Goal: Transaction & Acquisition: Purchase product/service

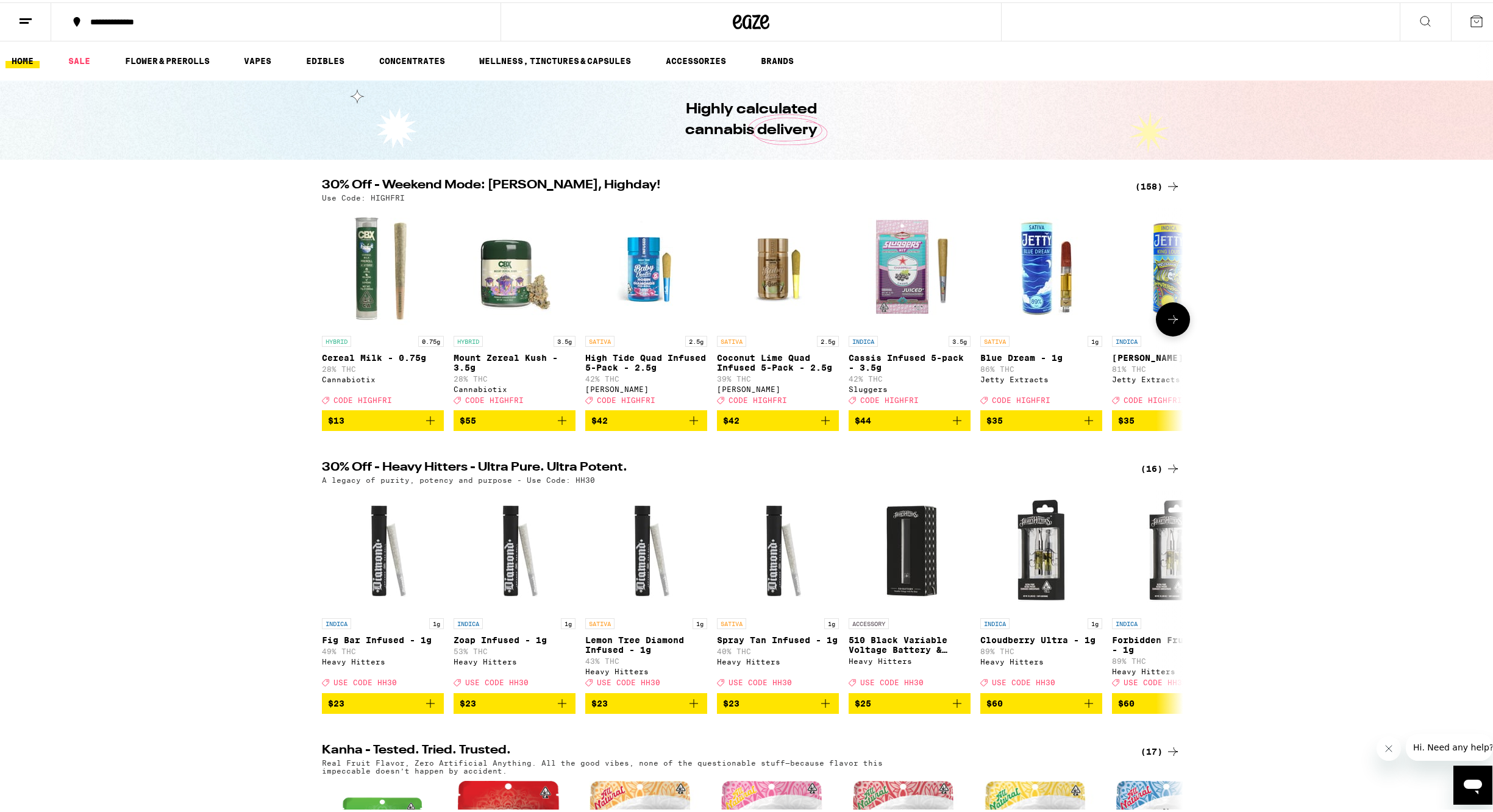
click at [1169, 323] on icon at bounding box center [1173, 316] width 15 height 15
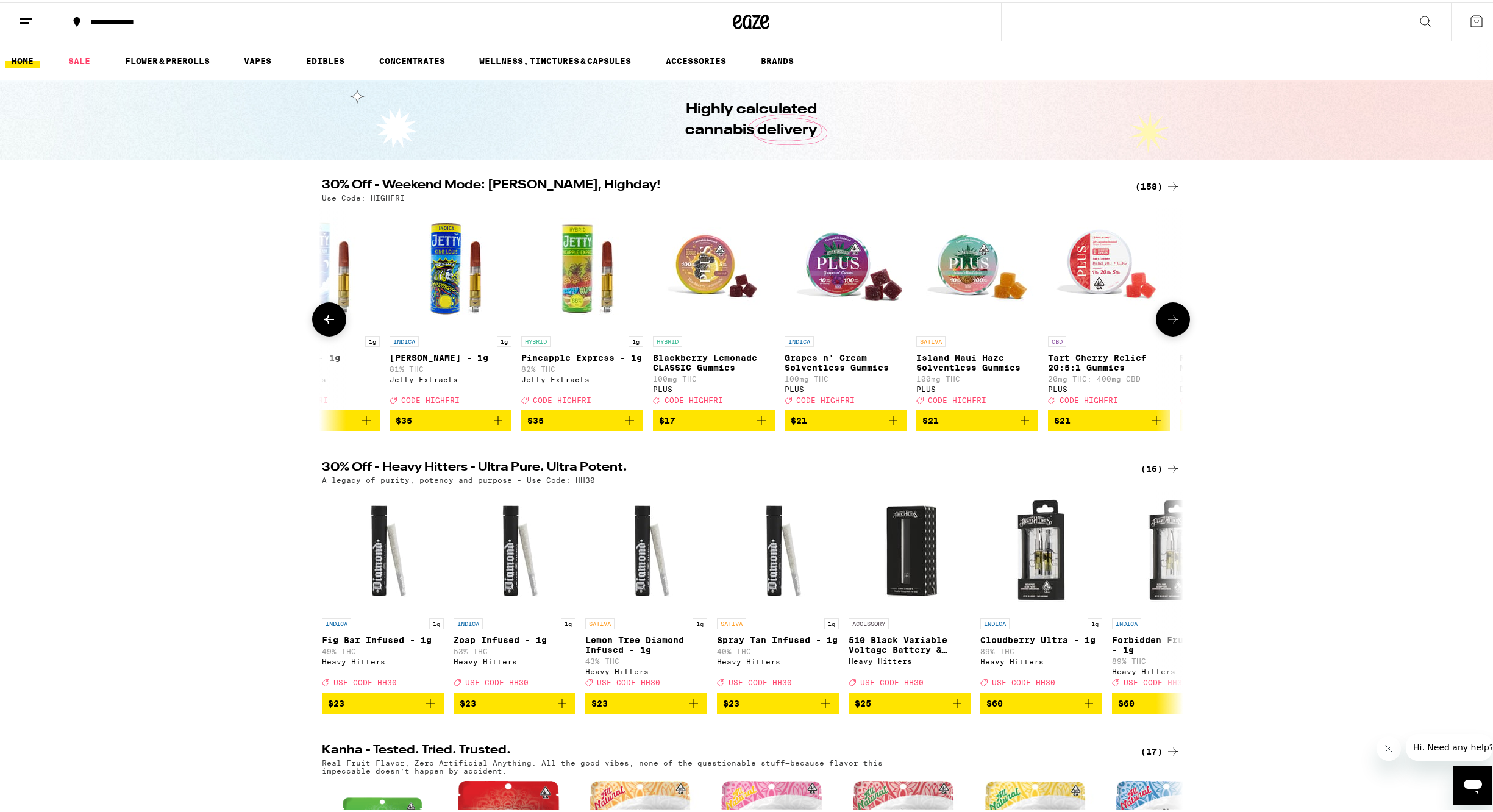
scroll to position [0, 725]
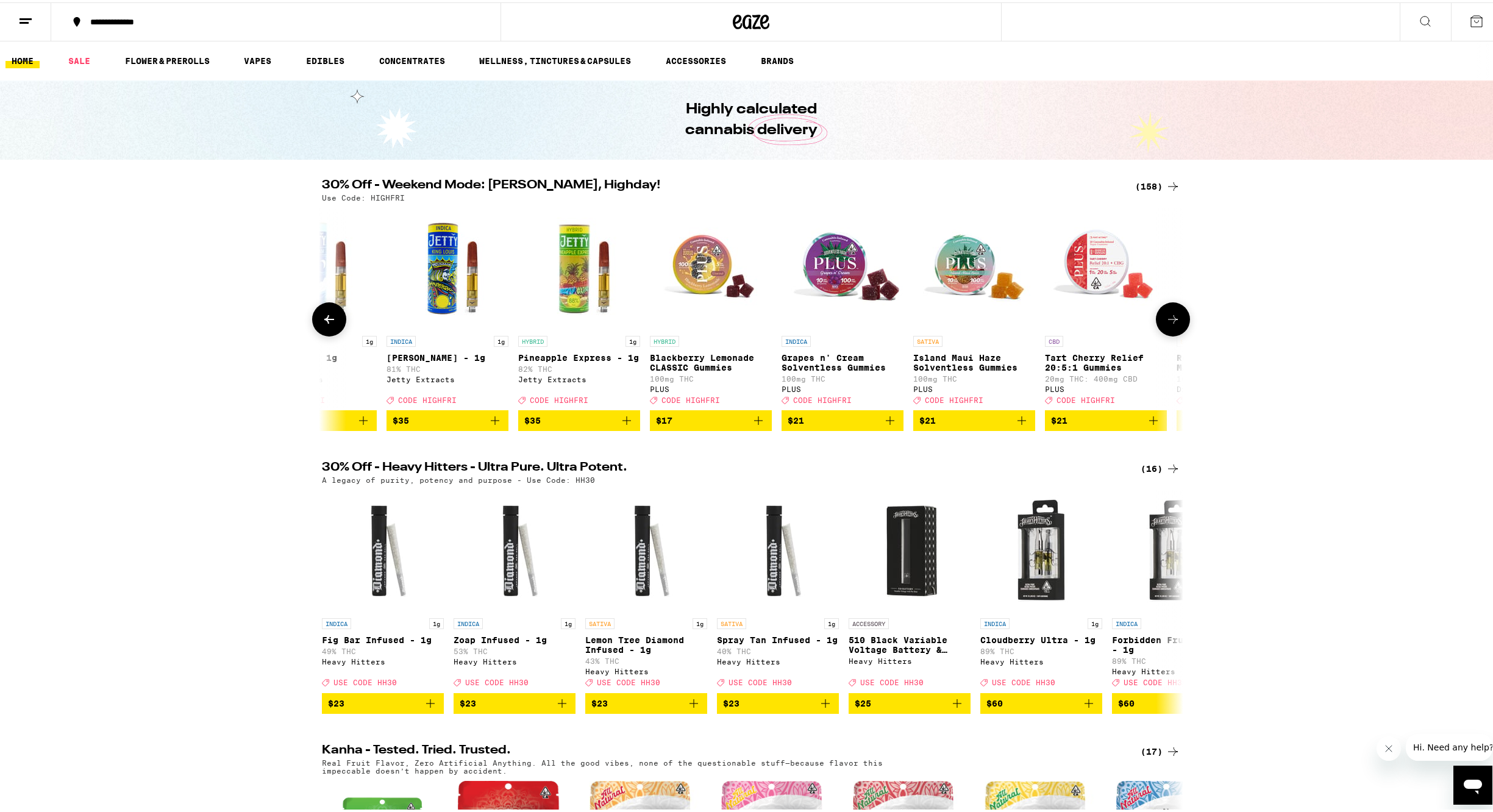
click at [1172, 324] on icon at bounding box center [1173, 316] width 15 height 15
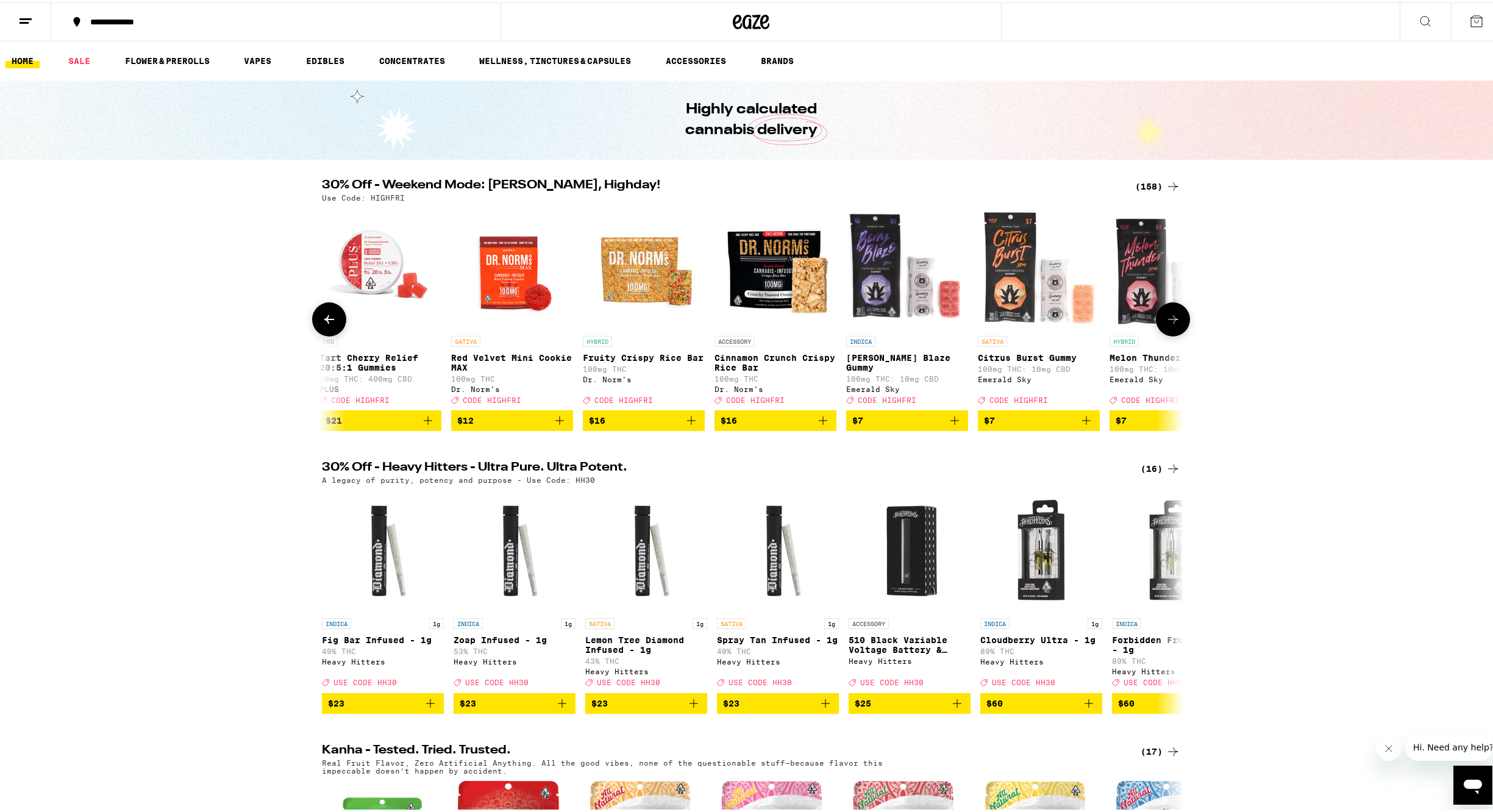
click at [1172, 324] on icon at bounding box center [1173, 316] width 15 height 15
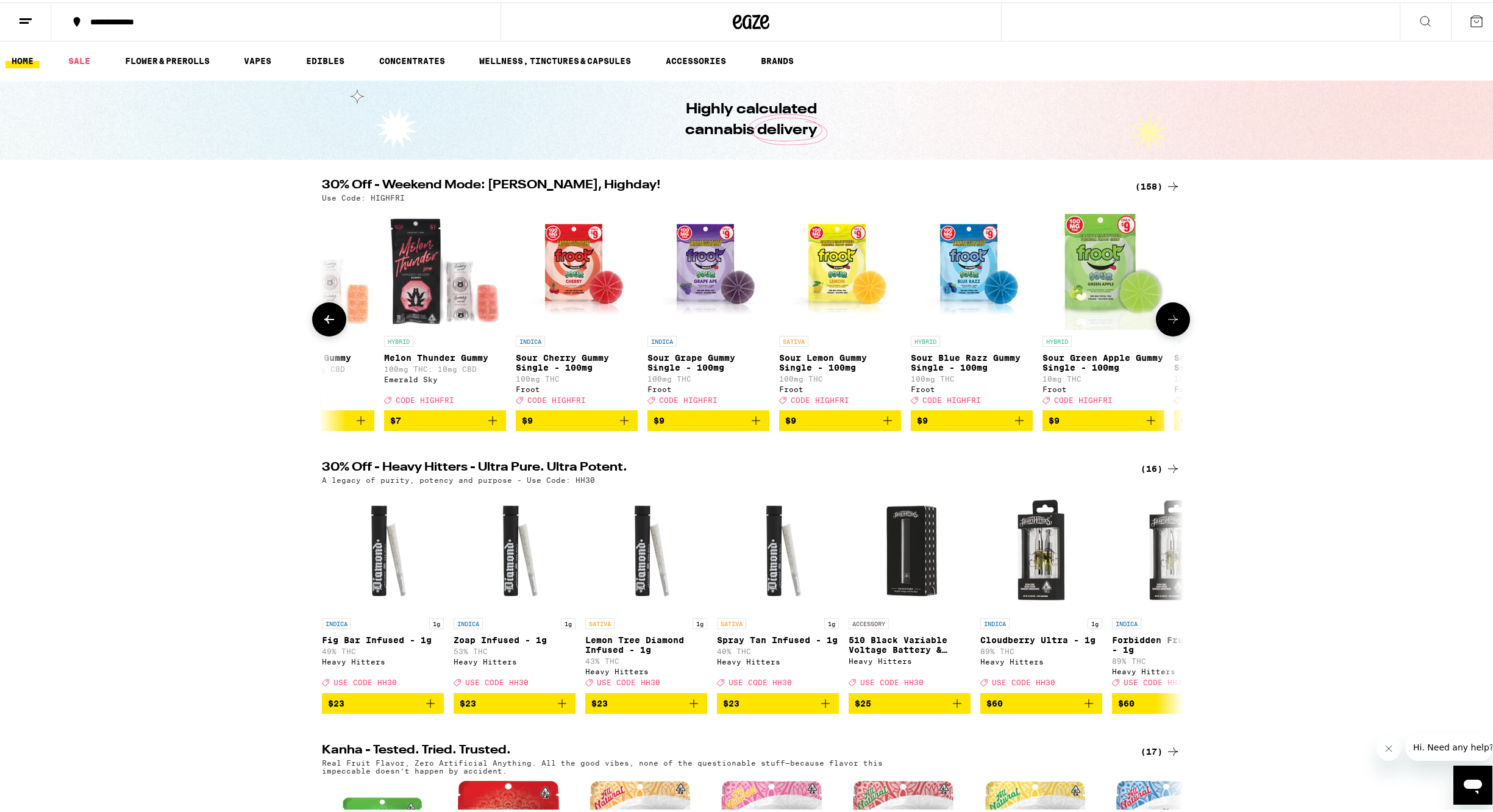
click at [1173, 324] on icon at bounding box center [1173, 316] width 15 height 15
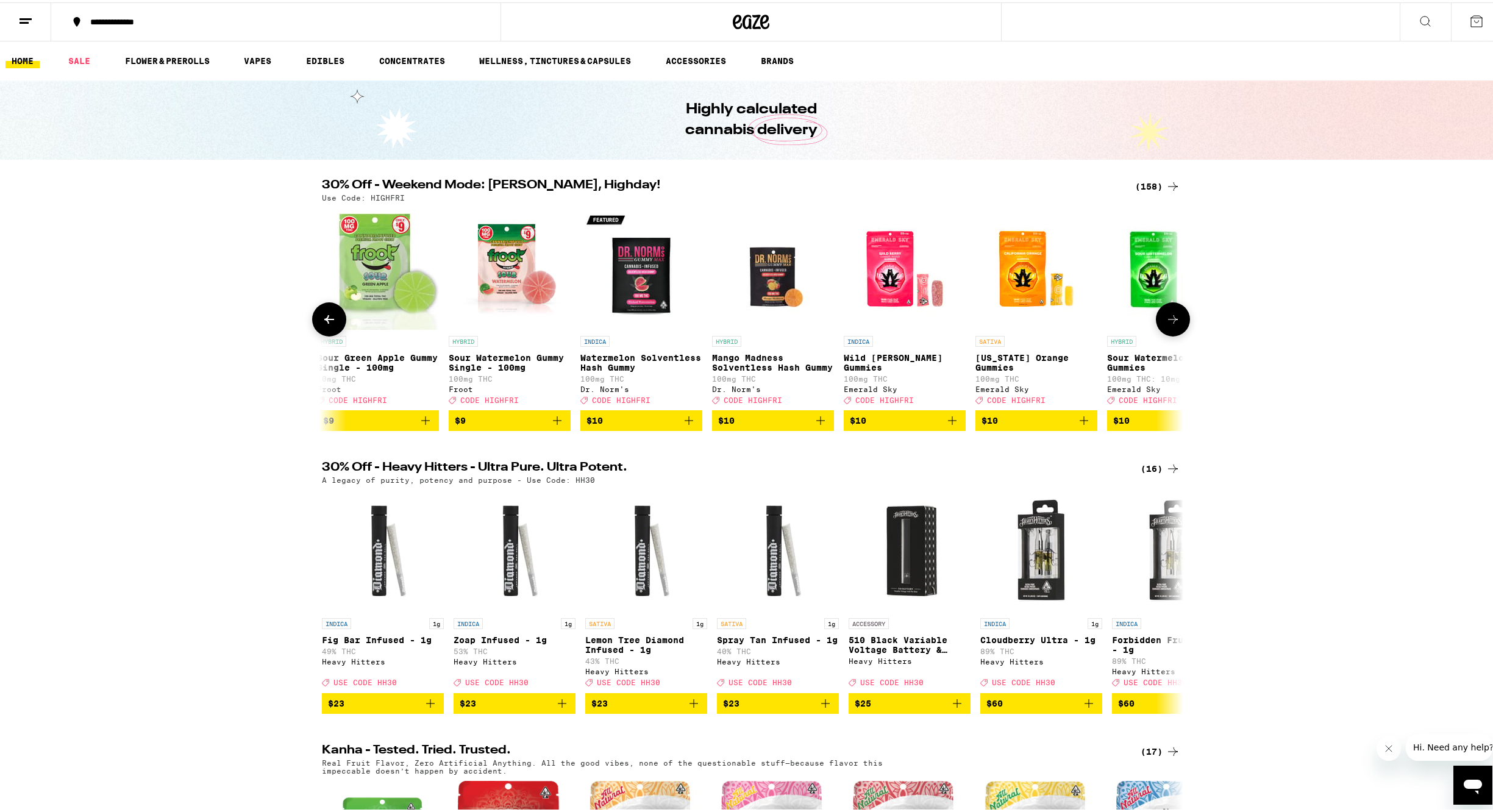
click at [1173, 324] on icon at bounding box center [1173, 316] width 15 height 15
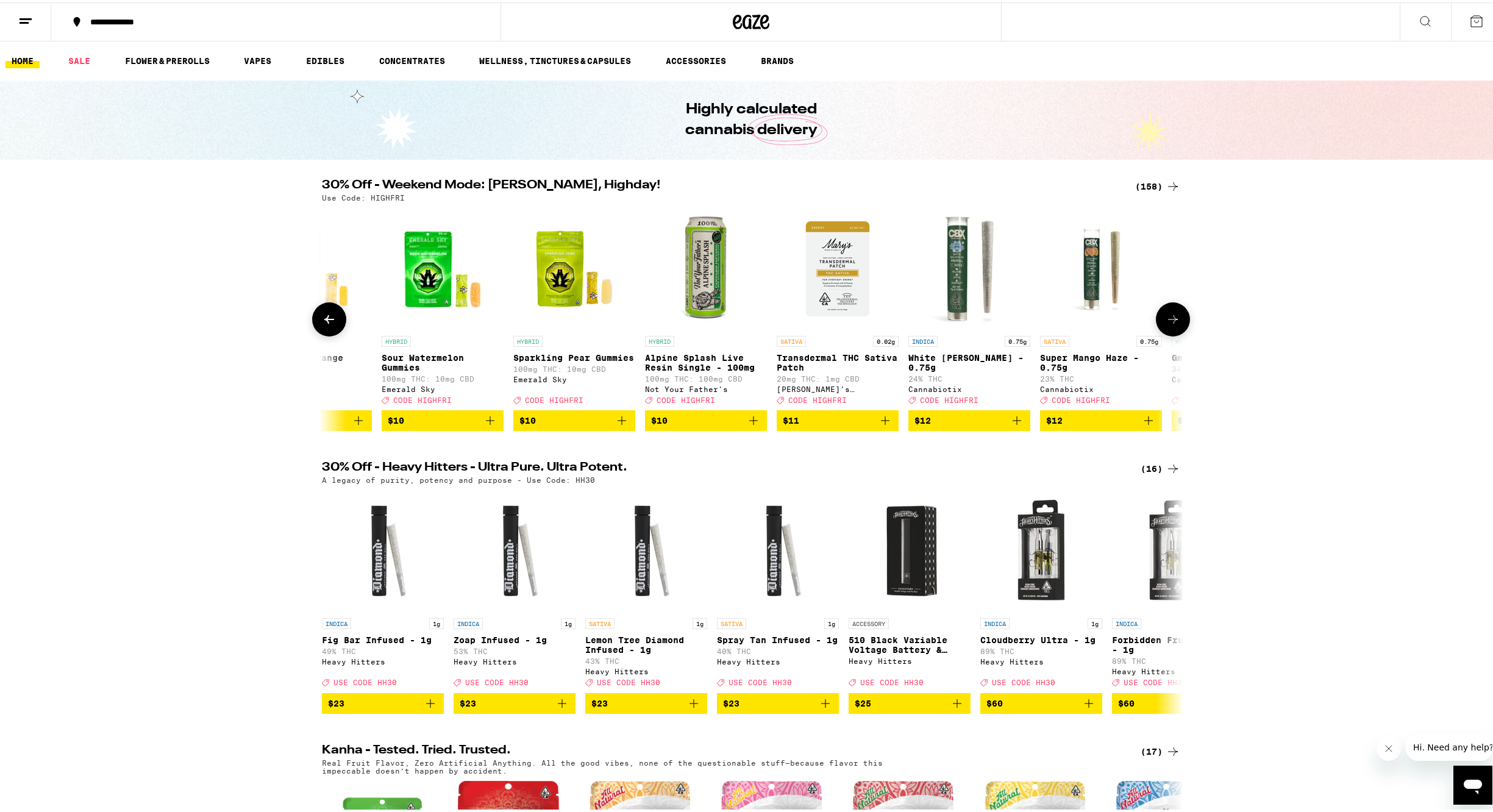
click at [1174, 324] on icon at bounding box center [1173, 316] width 15 height 15
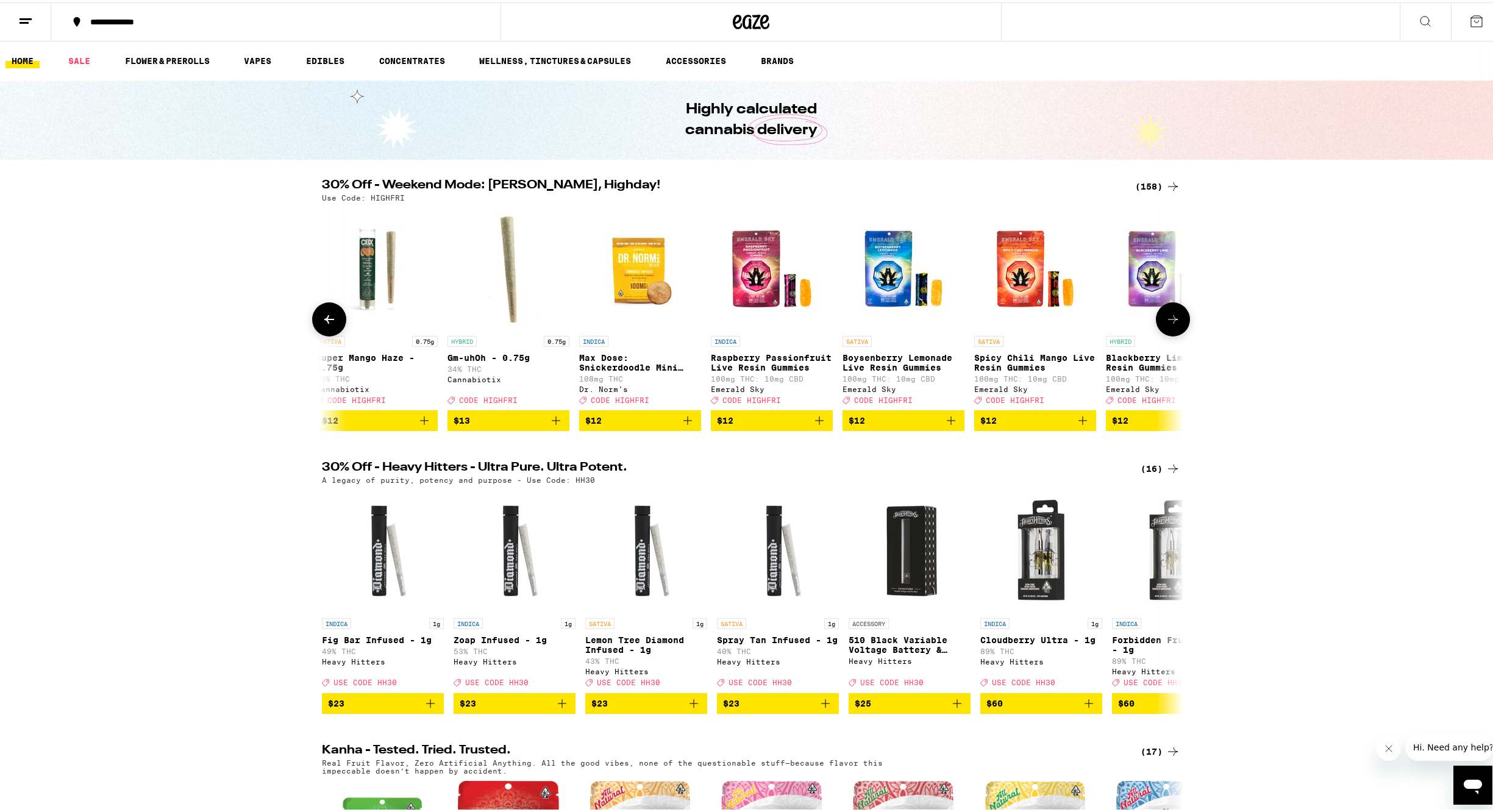
scroll to position [0, 4353]
click at [317, 322] on button at bounding box center [329, 316] width 34 height 34
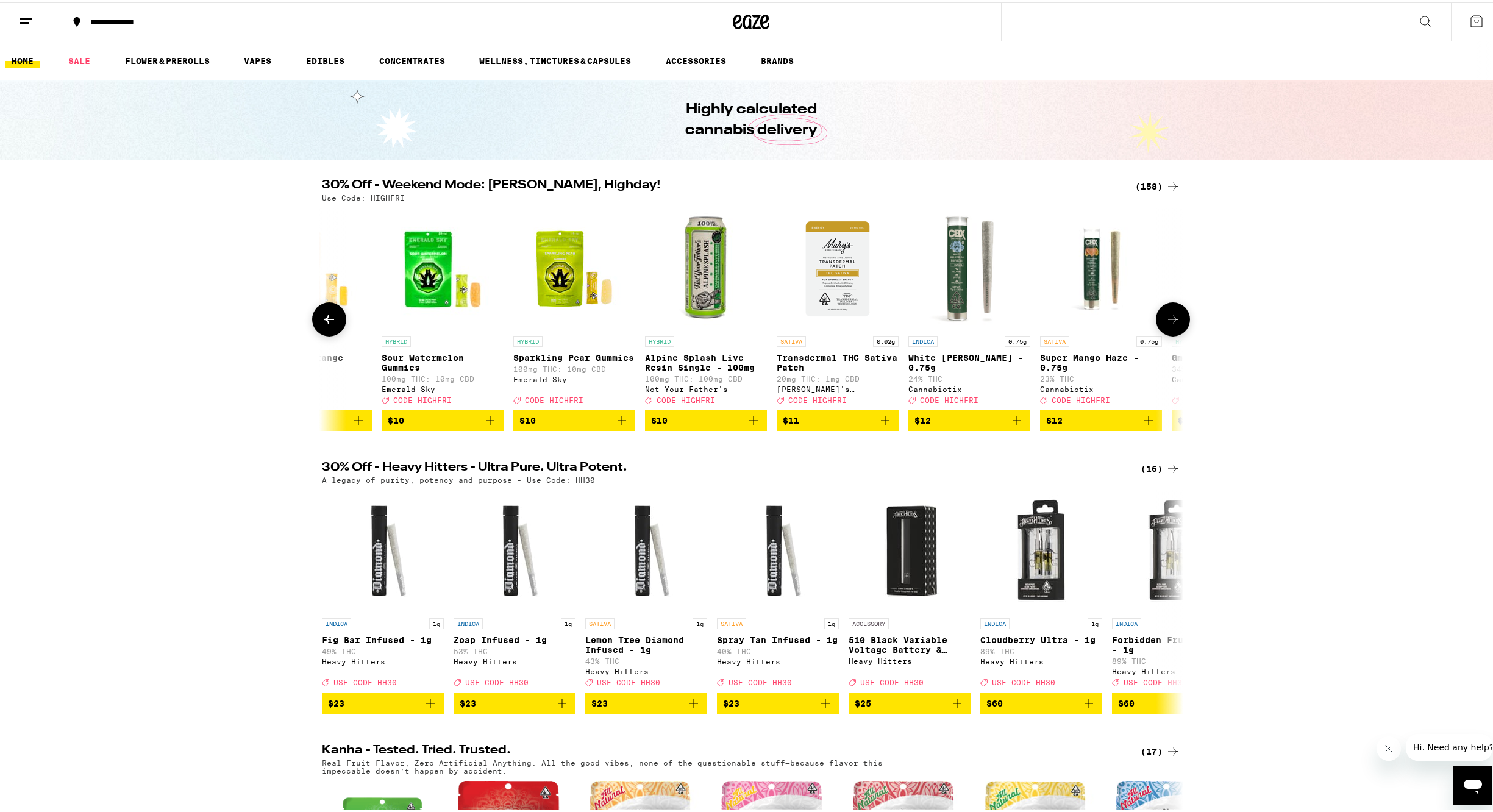
click at [322, 322] on icon at bounding box center [329, 316] width 15 height 15
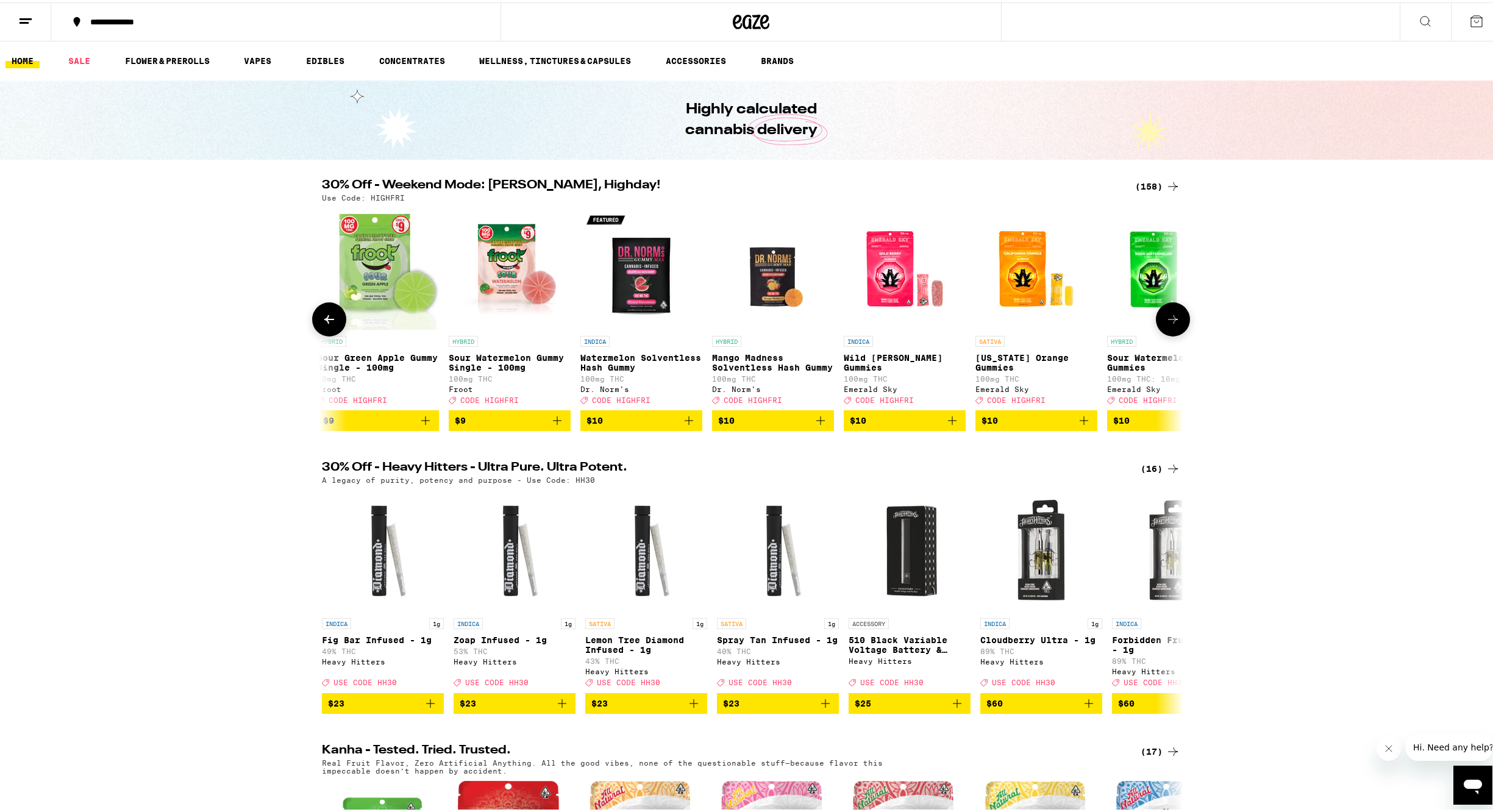
click at [316, 322] on button at bounding box center [329, 316] width 34 height 34
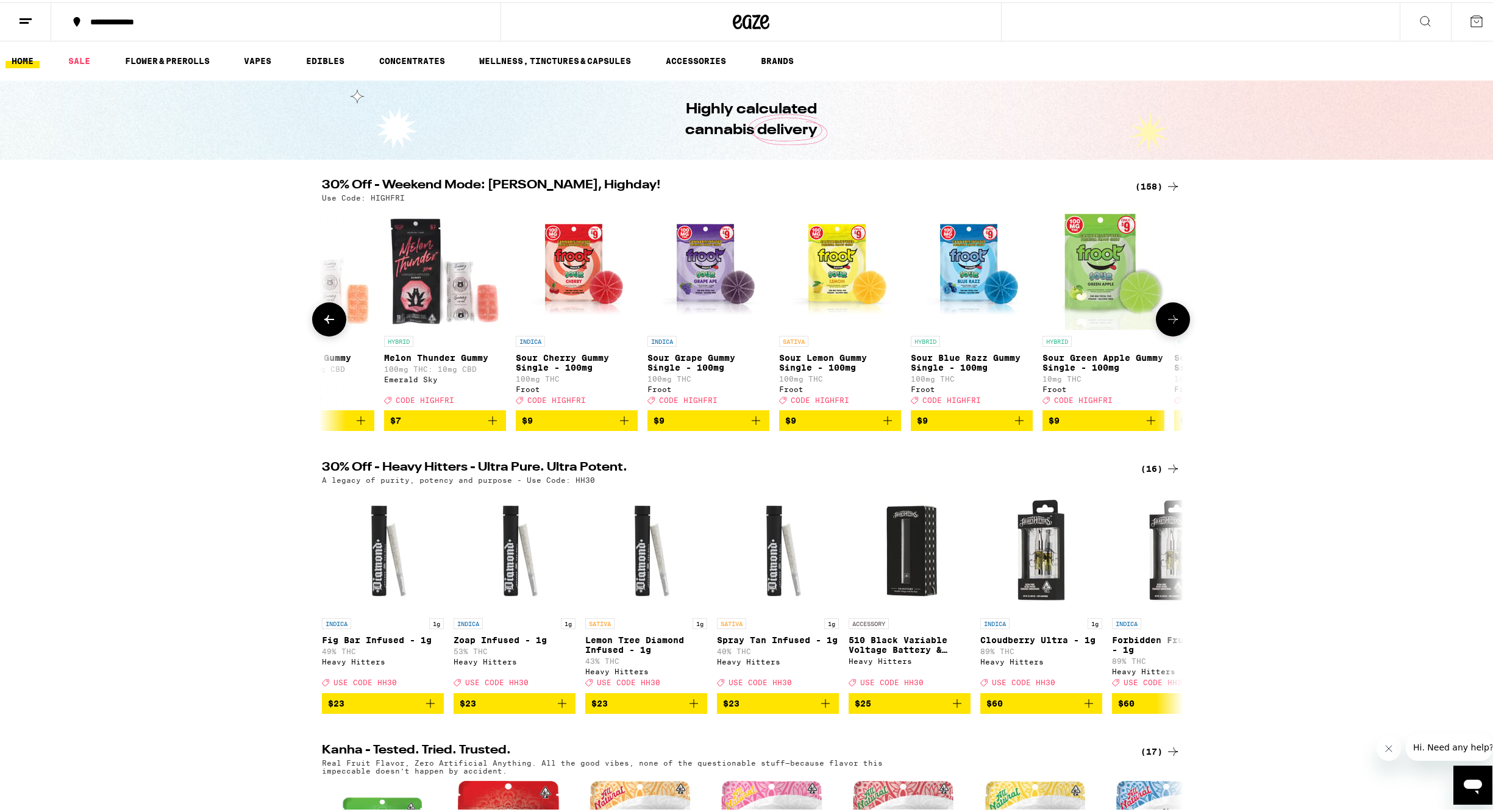
click at [316, 323] on button at bounding box center [329, 316] width 34 height 34
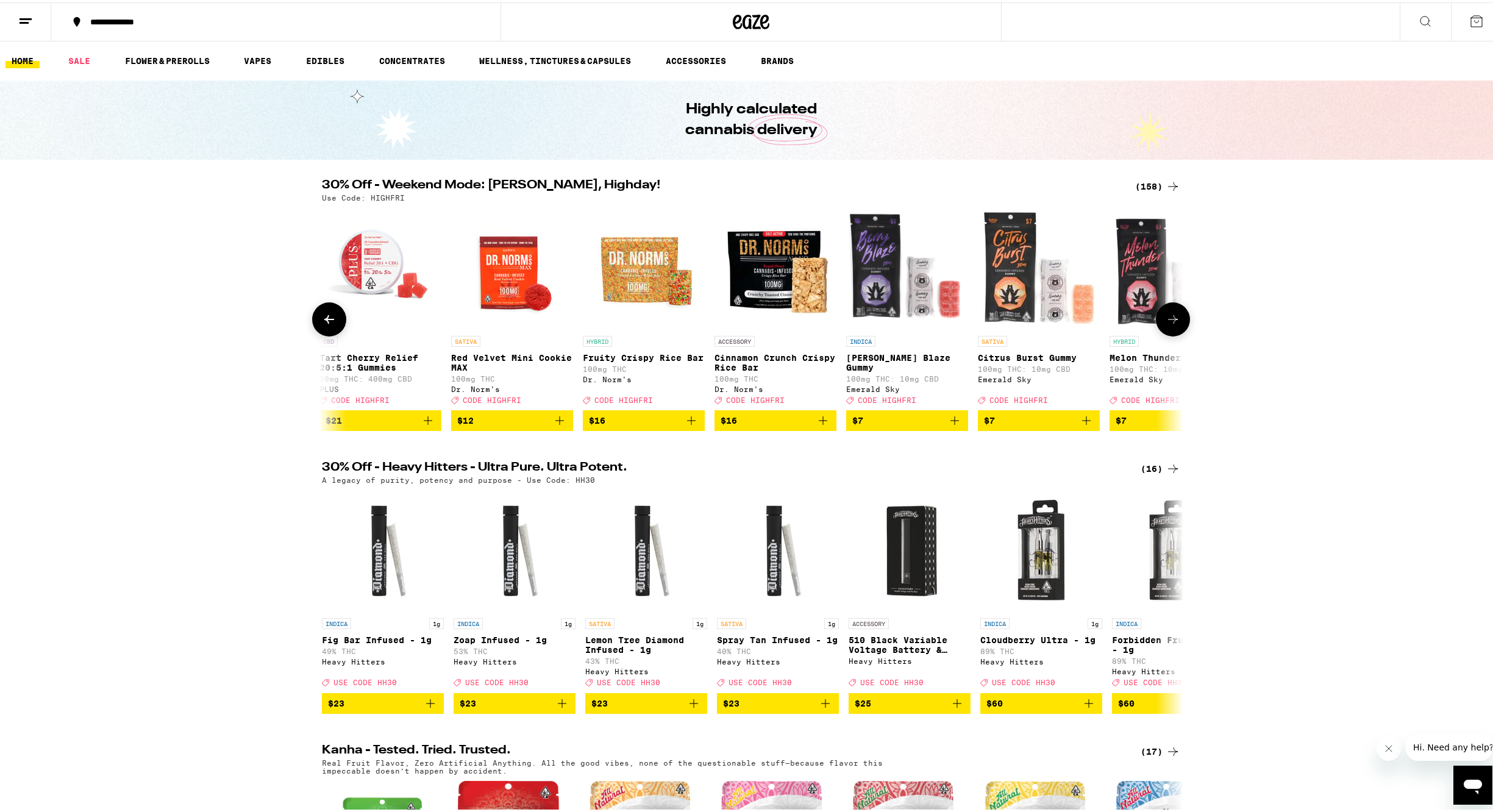
click at [316, 322] on button at bounding box center [329, 316] width 34 height 34
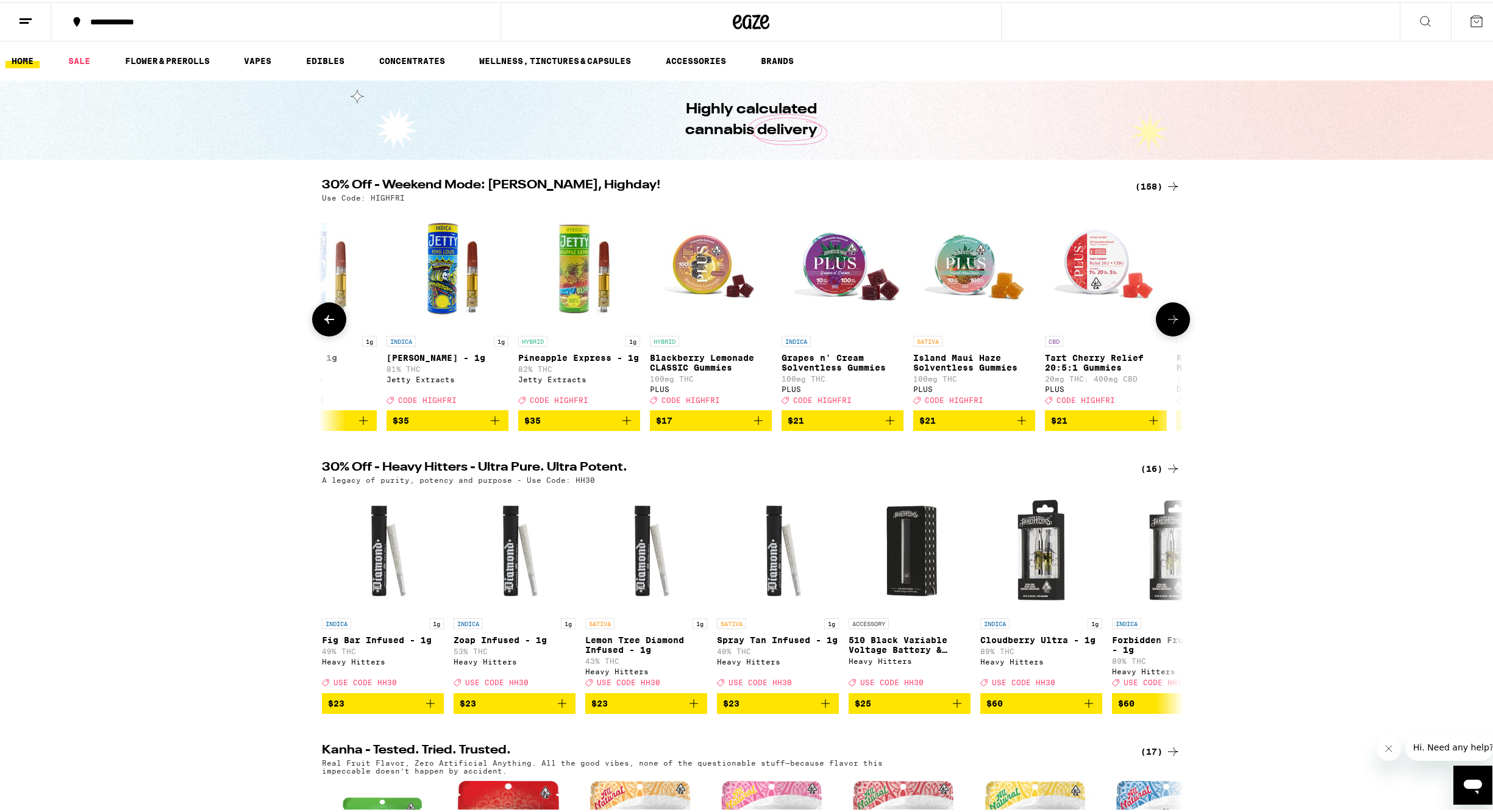
click at [316, 322] on button at bounding box center [329, 316] width 34 height 34
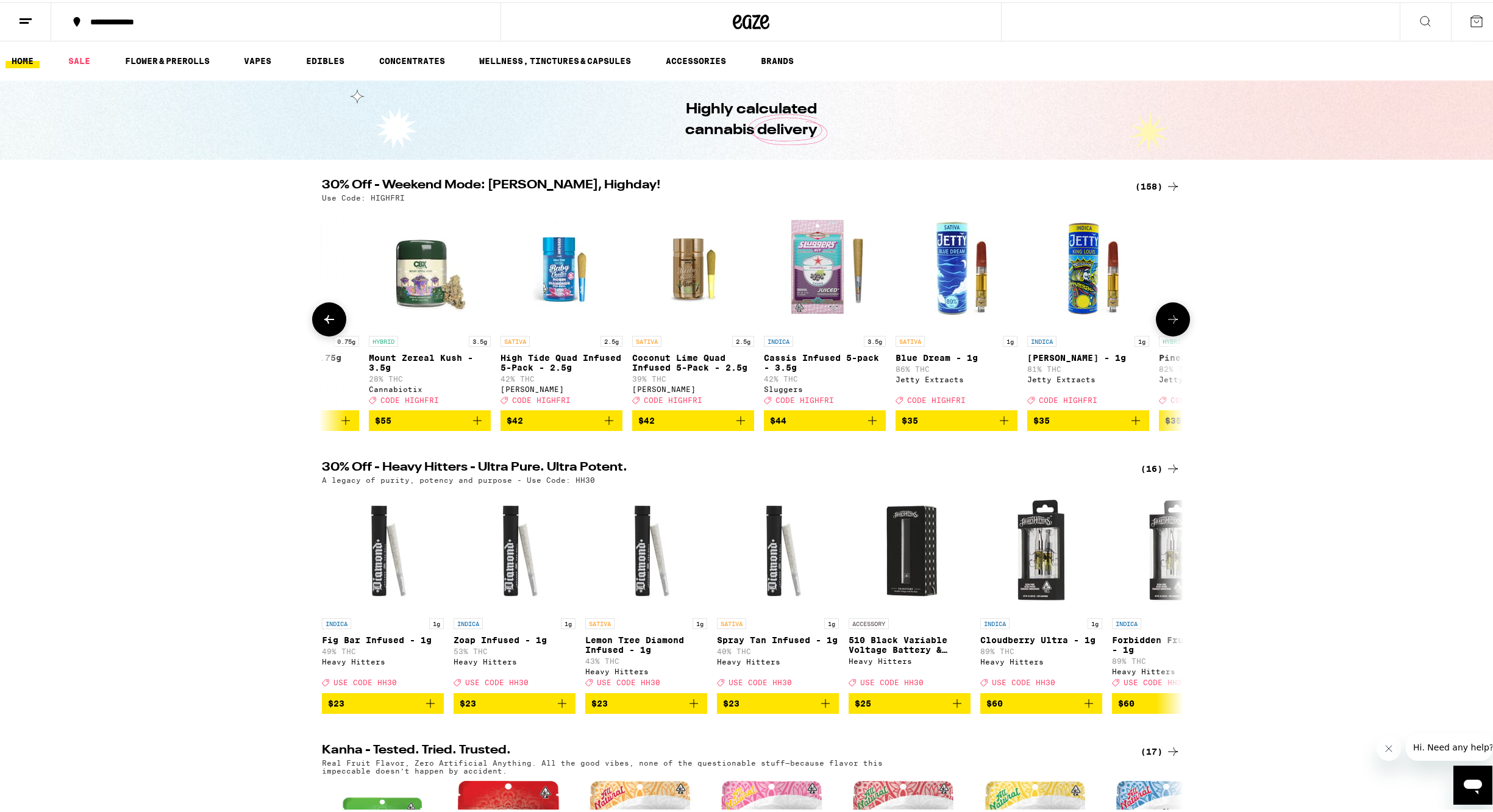
scroll to position [0, 0]
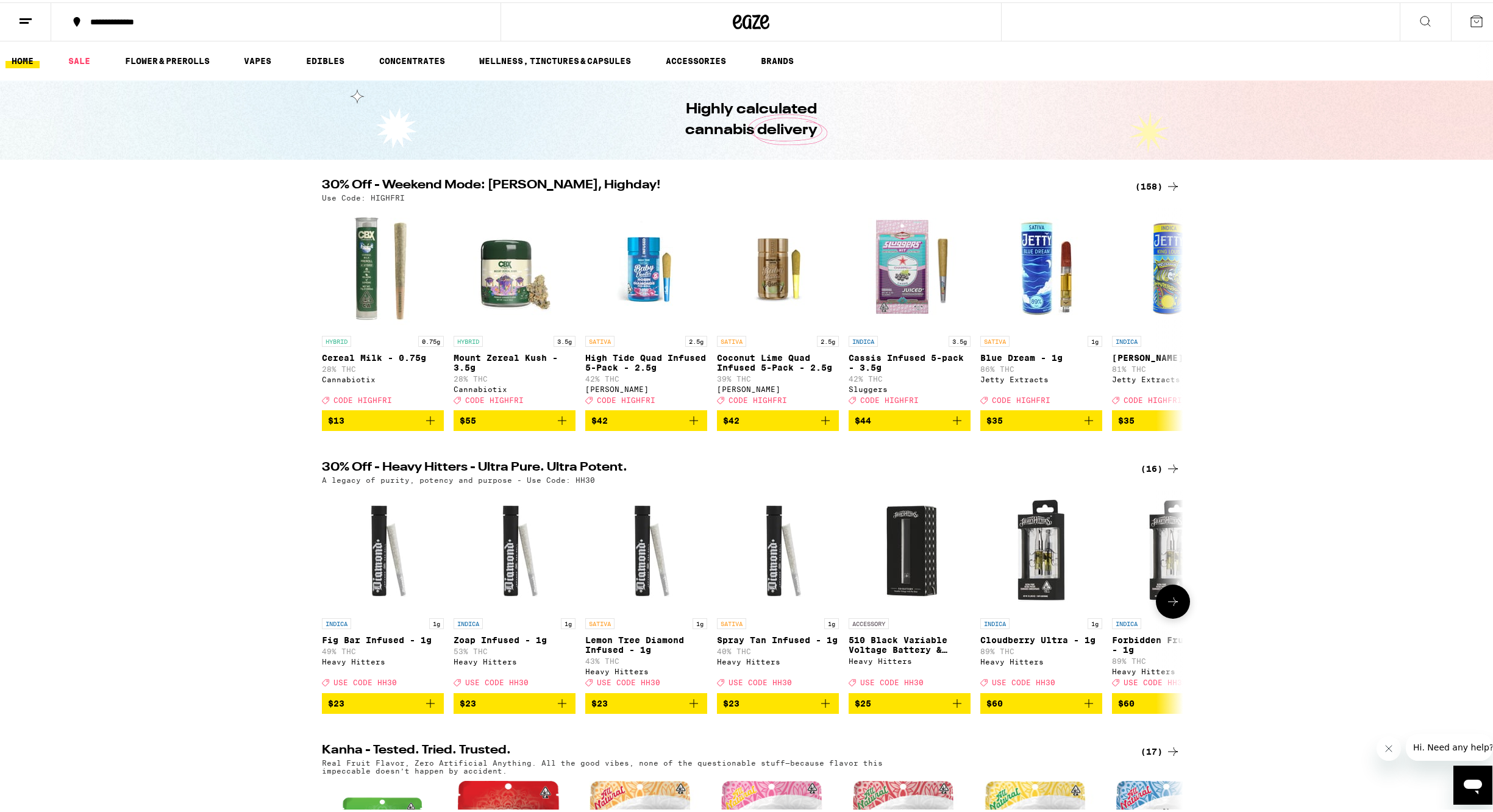
click at [1166, 607] on icon at bounding box center [1173, 599] width 15 height 15
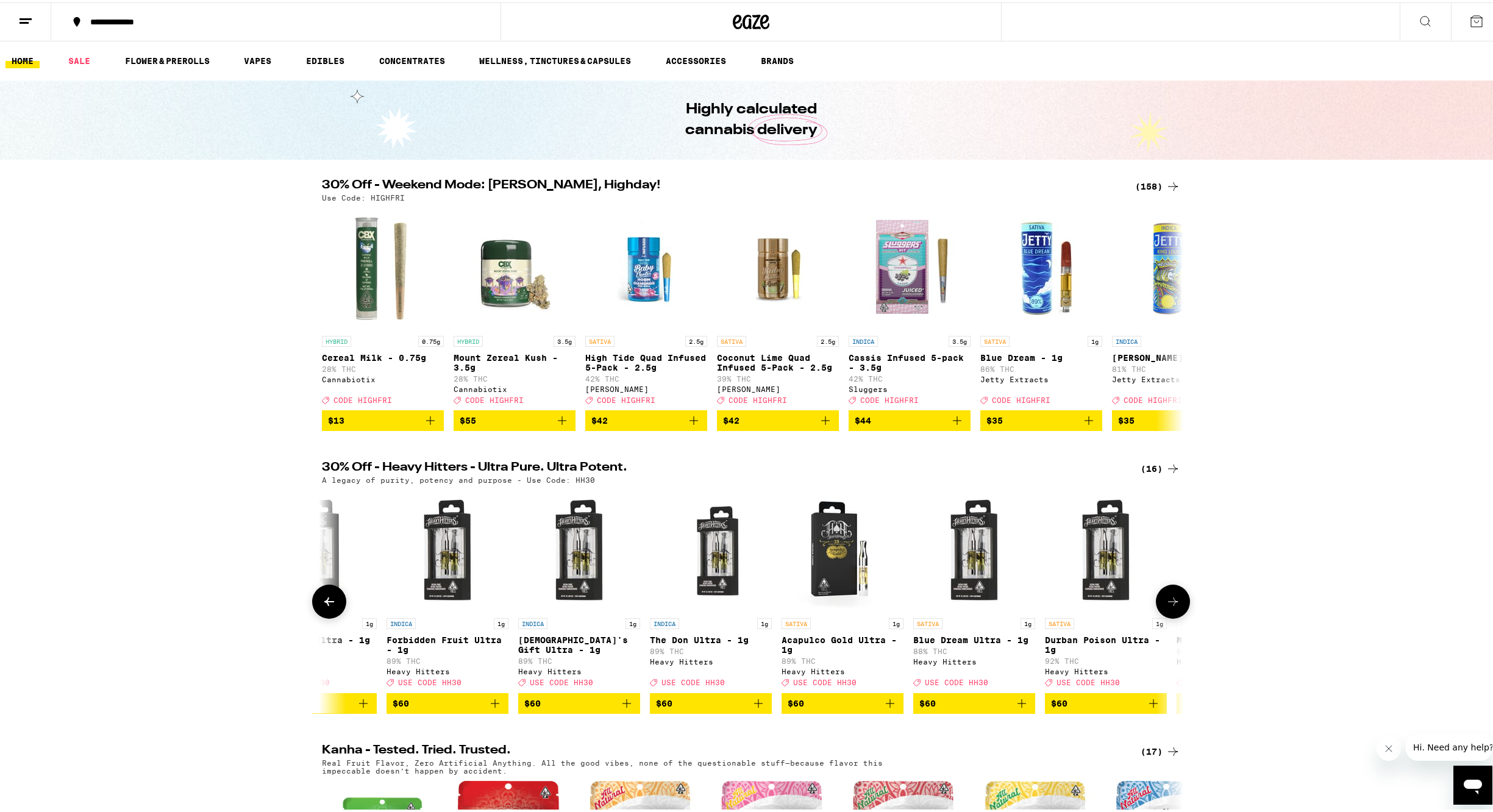
click at [1168, 603] on icon at bounding box center [1173, 599] width 10 height 8
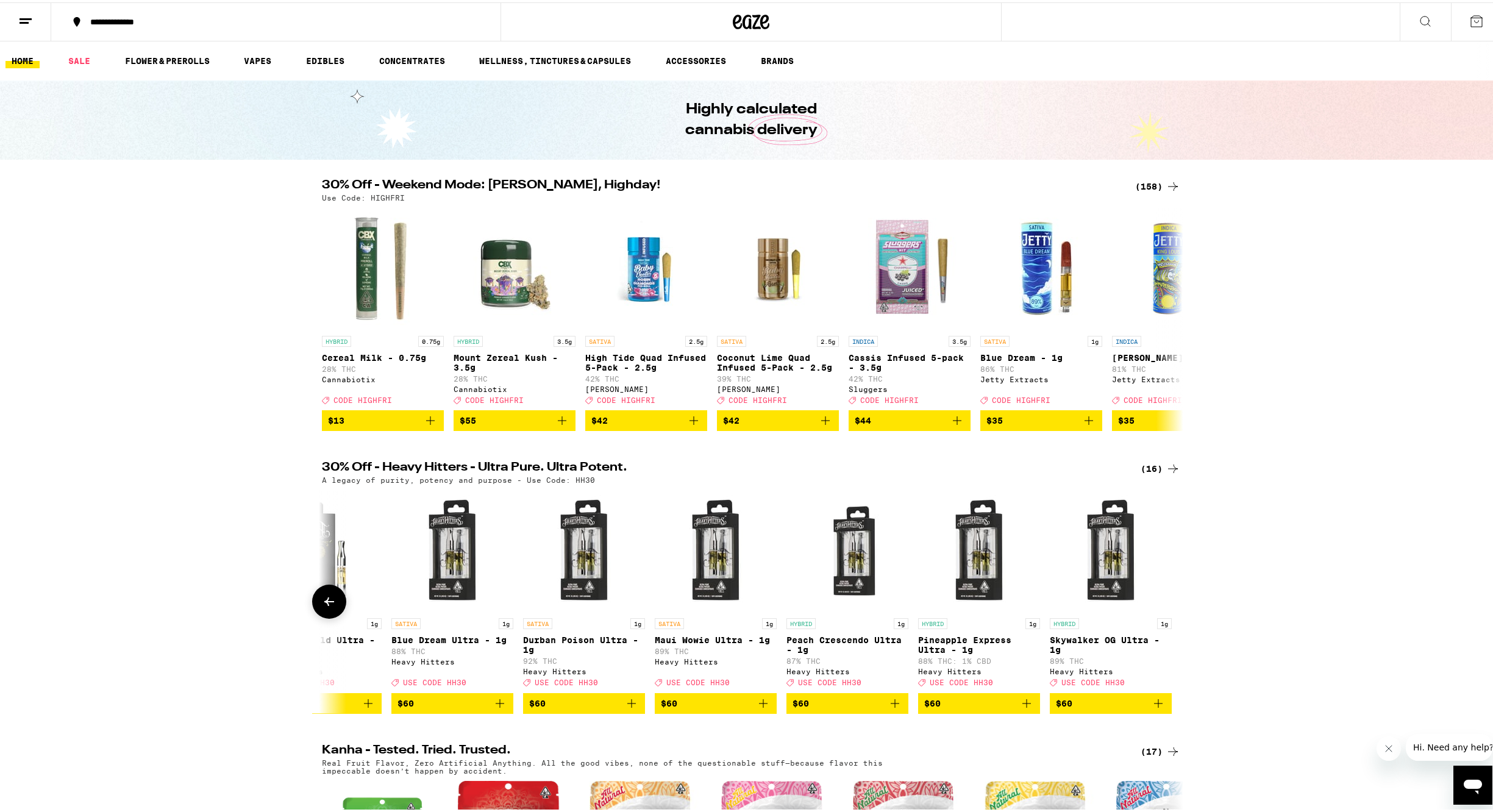
scroll to position [0, 1248]
click at [1164, 612] on div at bounding box center [1173, 599] width 34 height 34
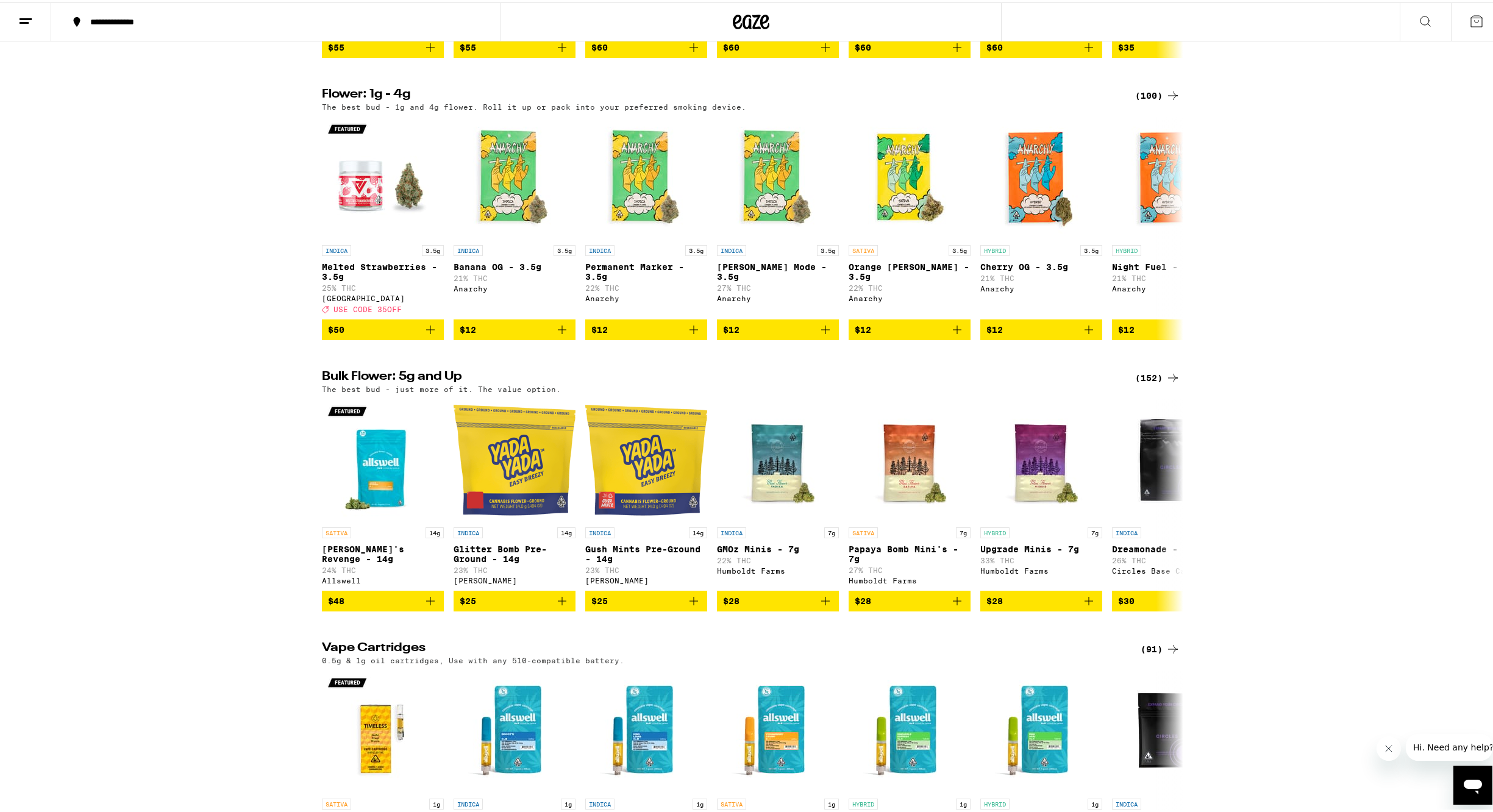
scroll to position [1519, 0]
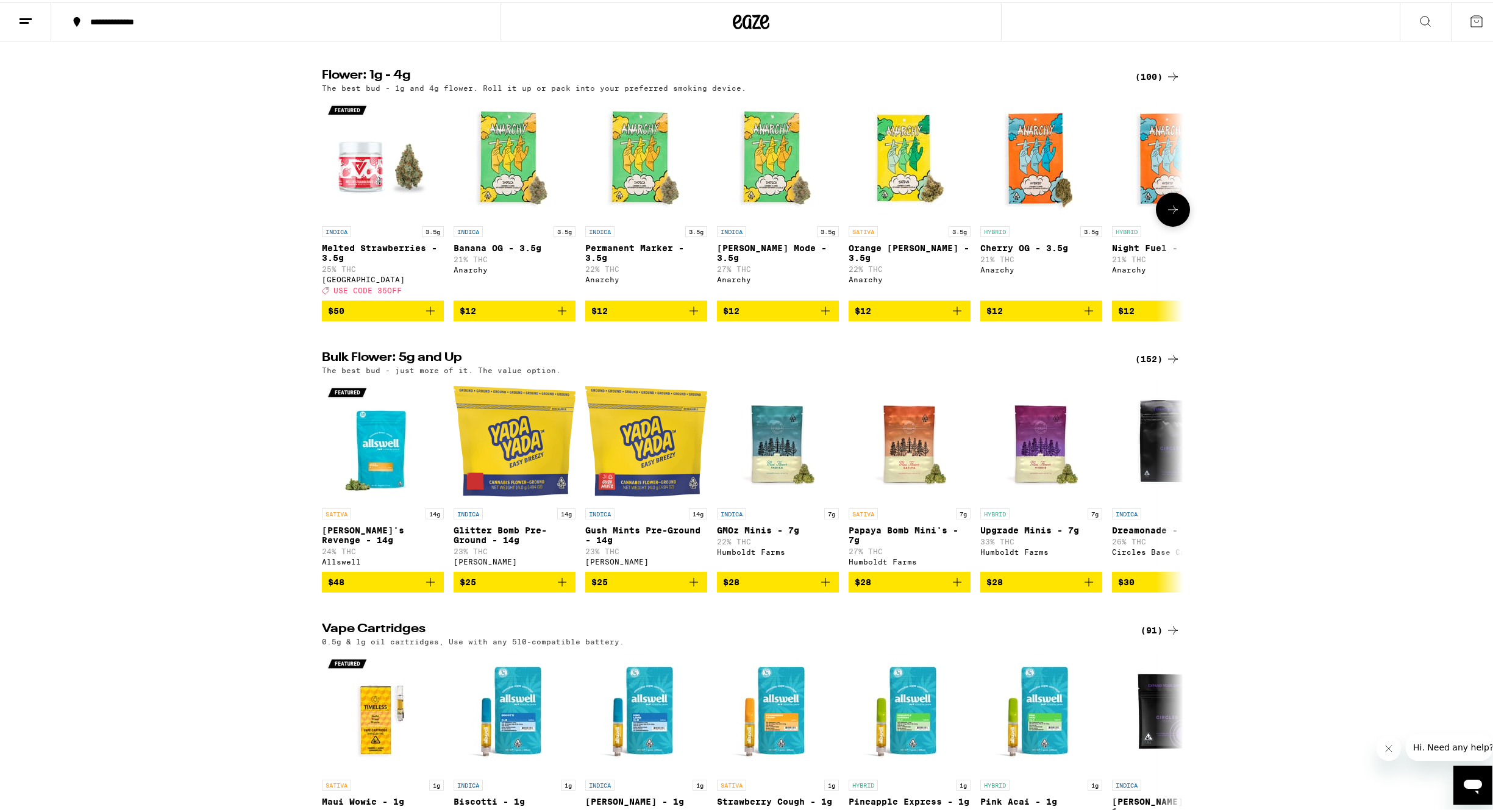
click at [1171, 214] on icon at bounding box center [1173, 207] width 15 height 15
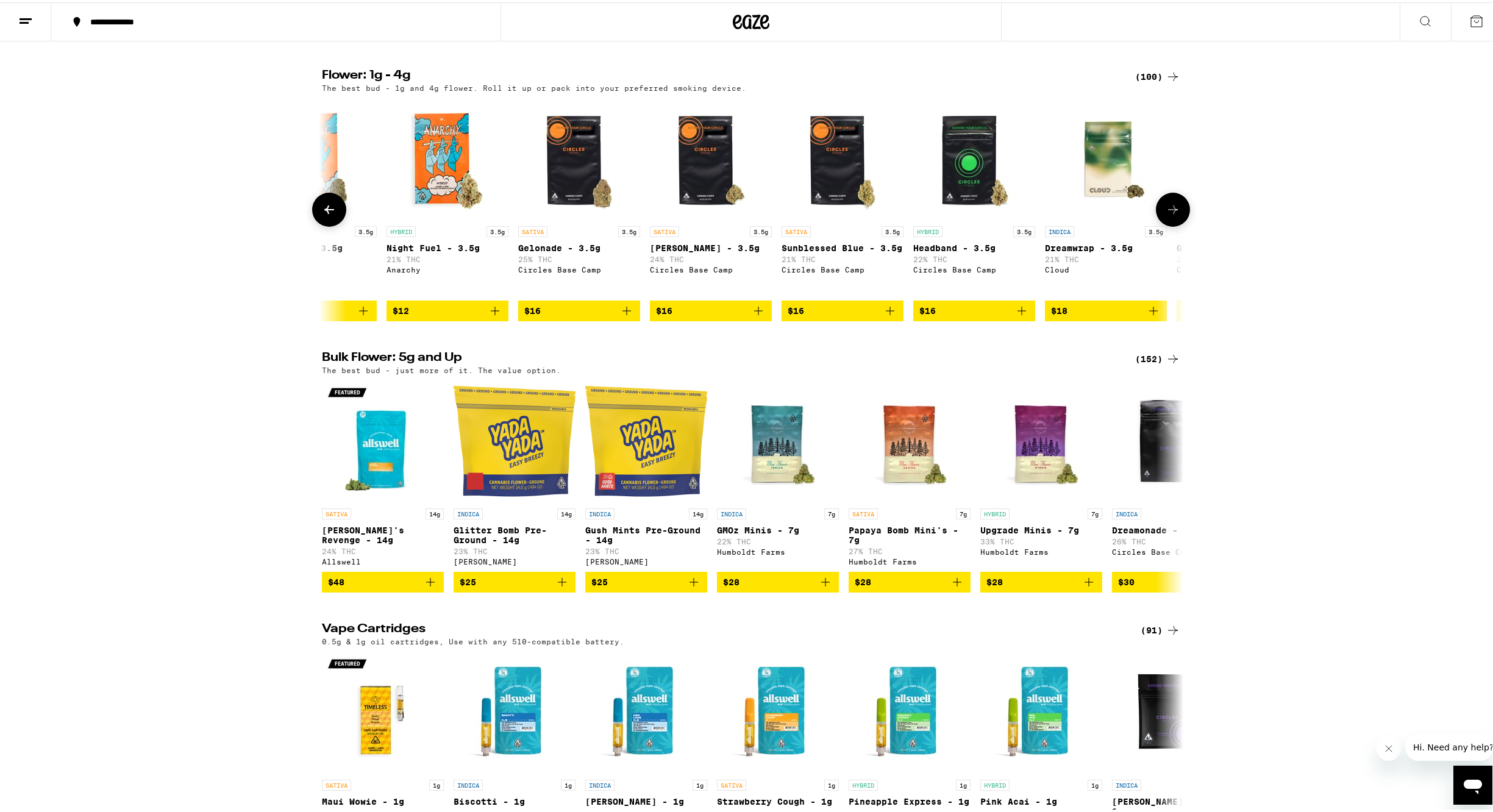
click at [1170, 214] on icon at bounding box center [1173, 207] width 15 height 15
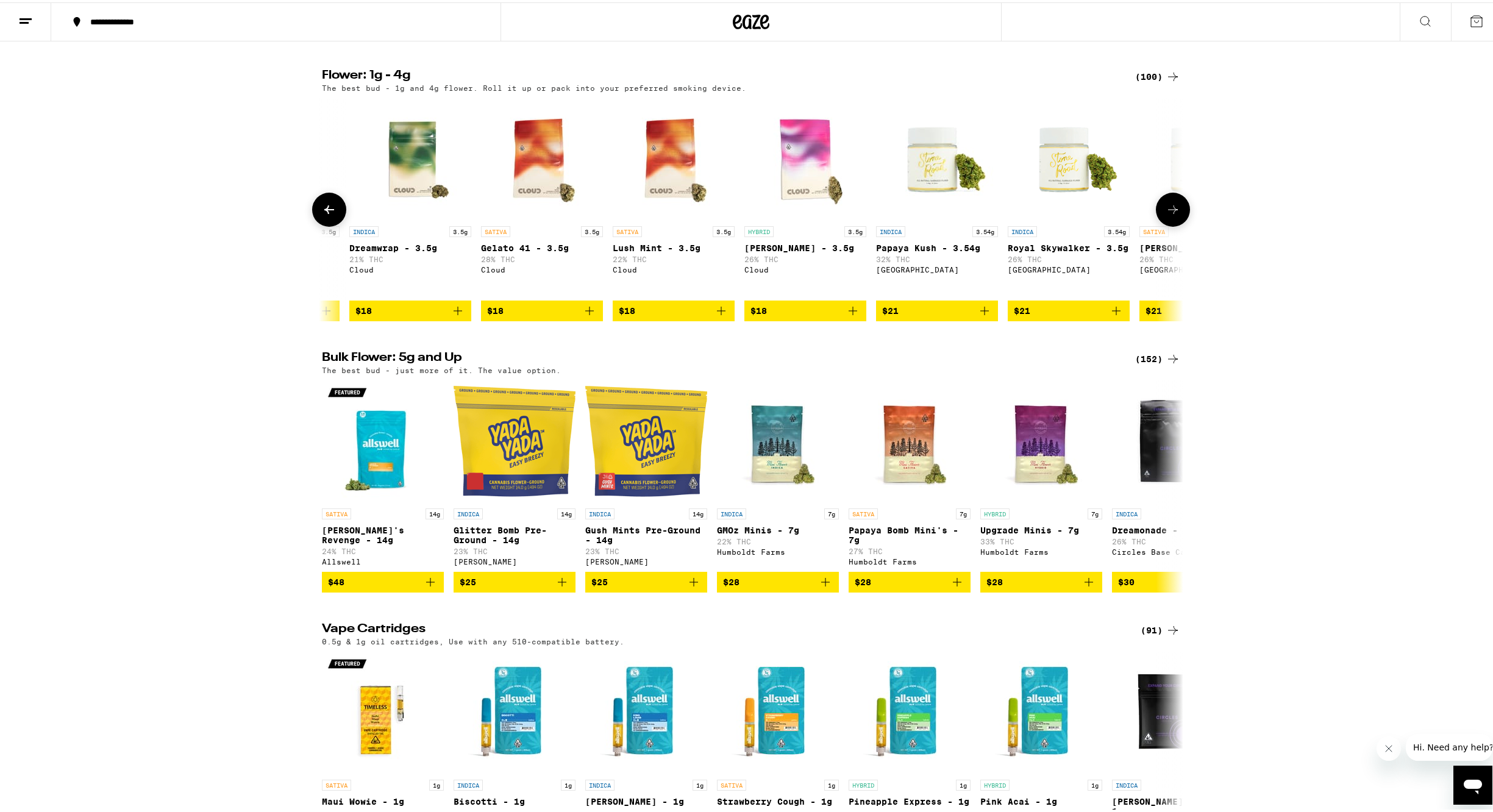
scroll to position [0, 1451]
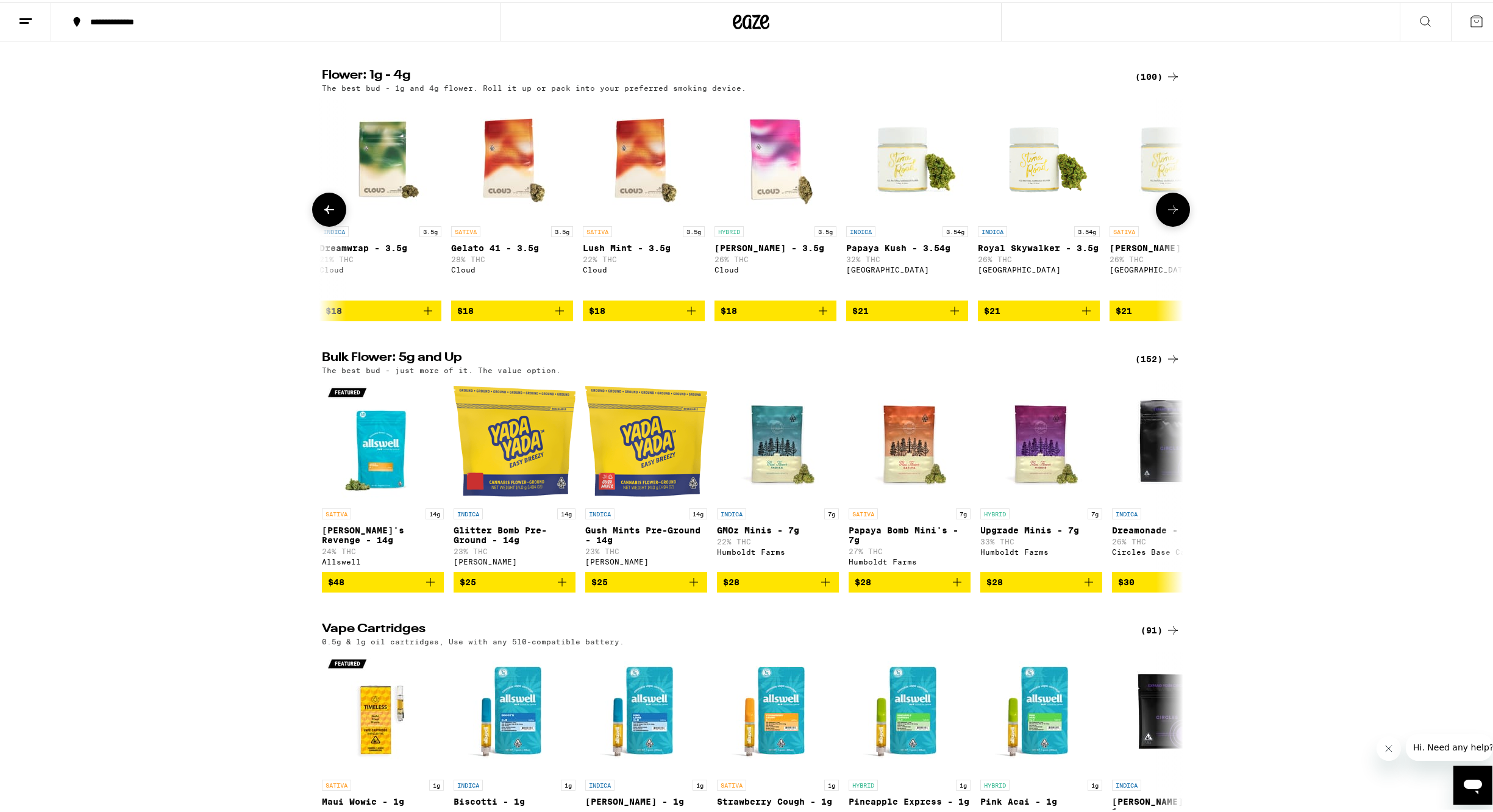
click at [1170, 214] on icon at bounding box center [1173, 207] width 15 height 15
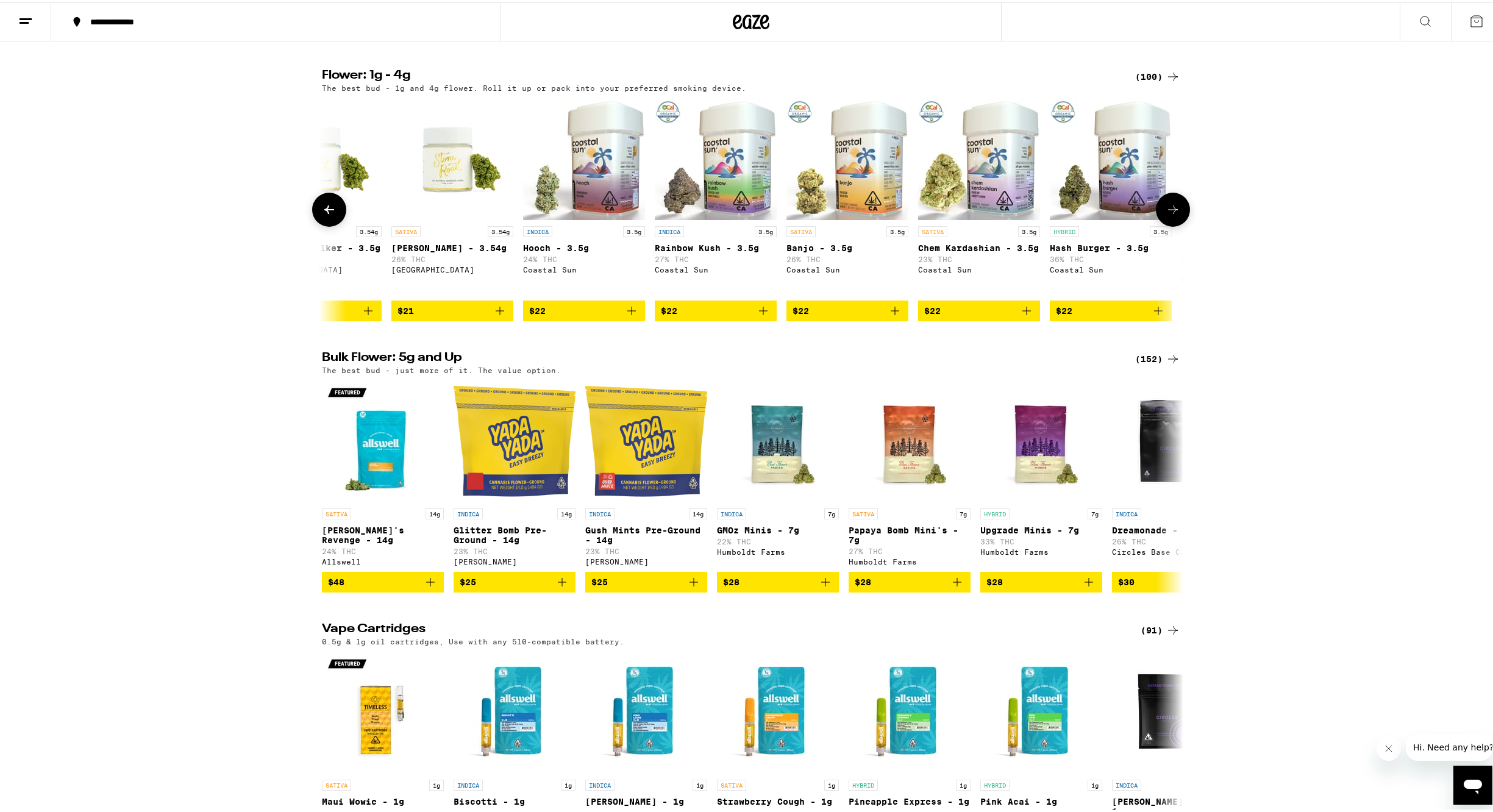
scroll to position [0, 2176]
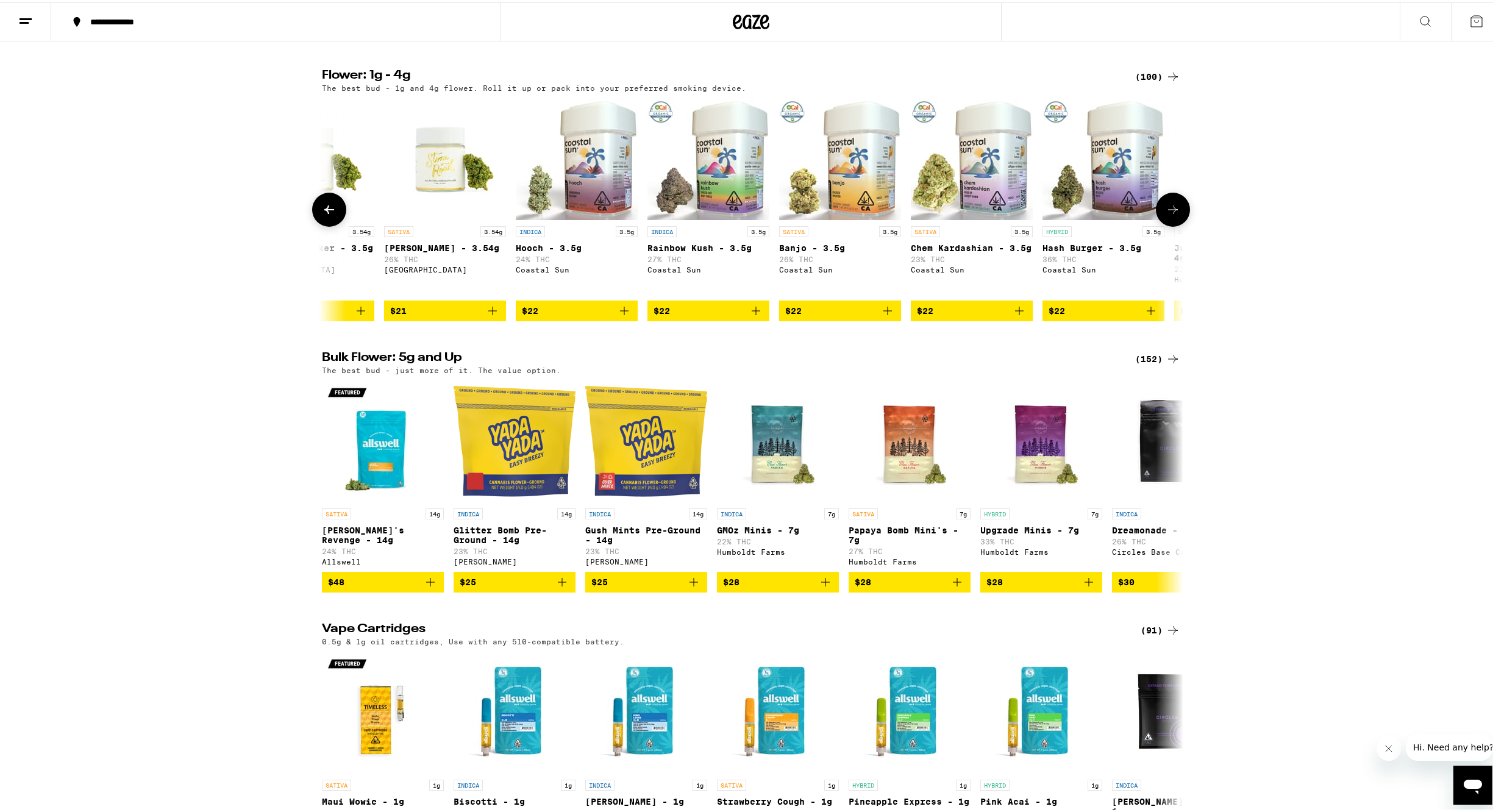
click at [1170, 214] on icon at bounding box center [1173, 207] width 15 height 15
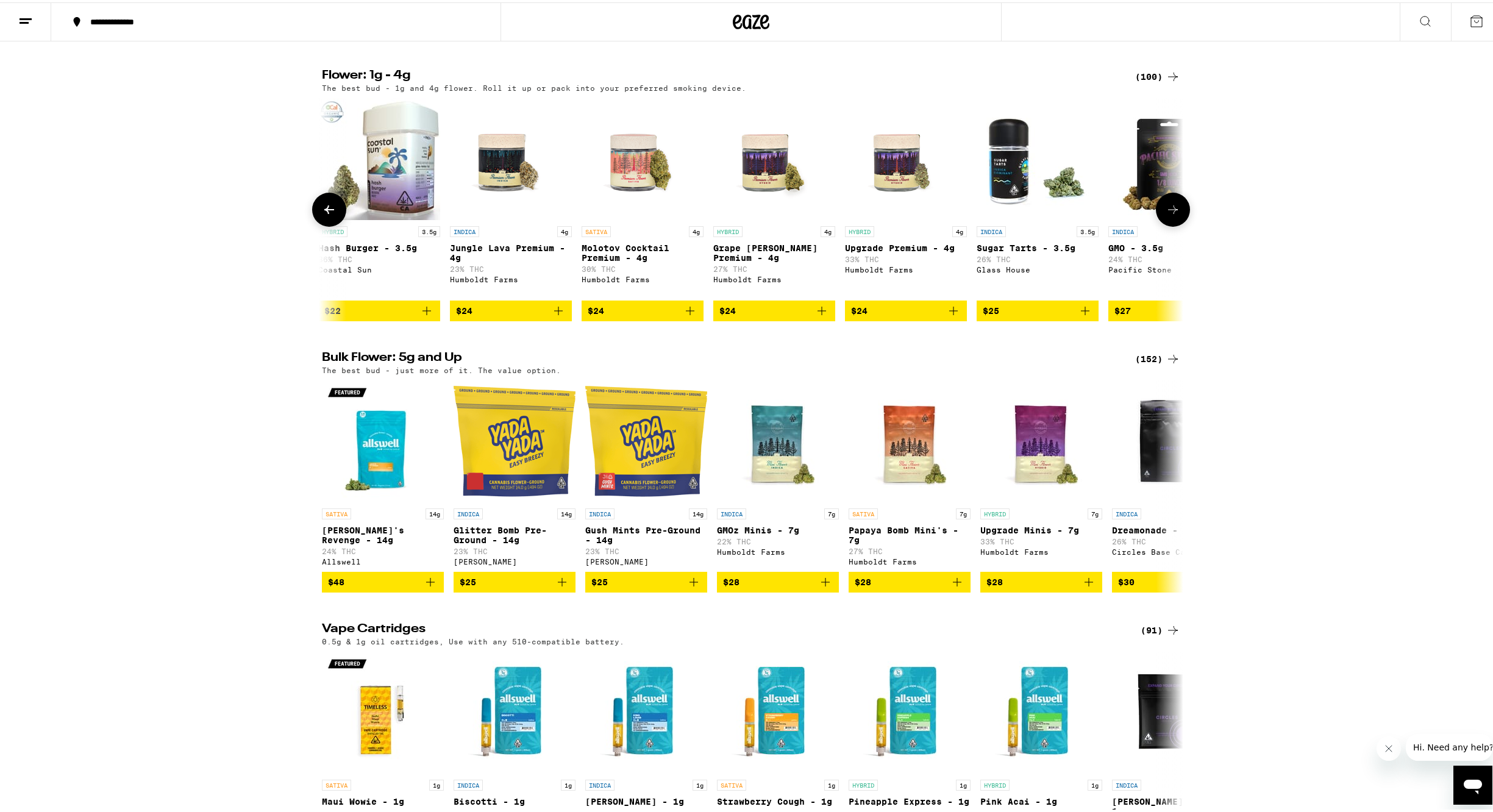
scroll to position [0, 2902]
click at [1170, 214] on icon at bounding box center [1173, 207] width 15 height 15
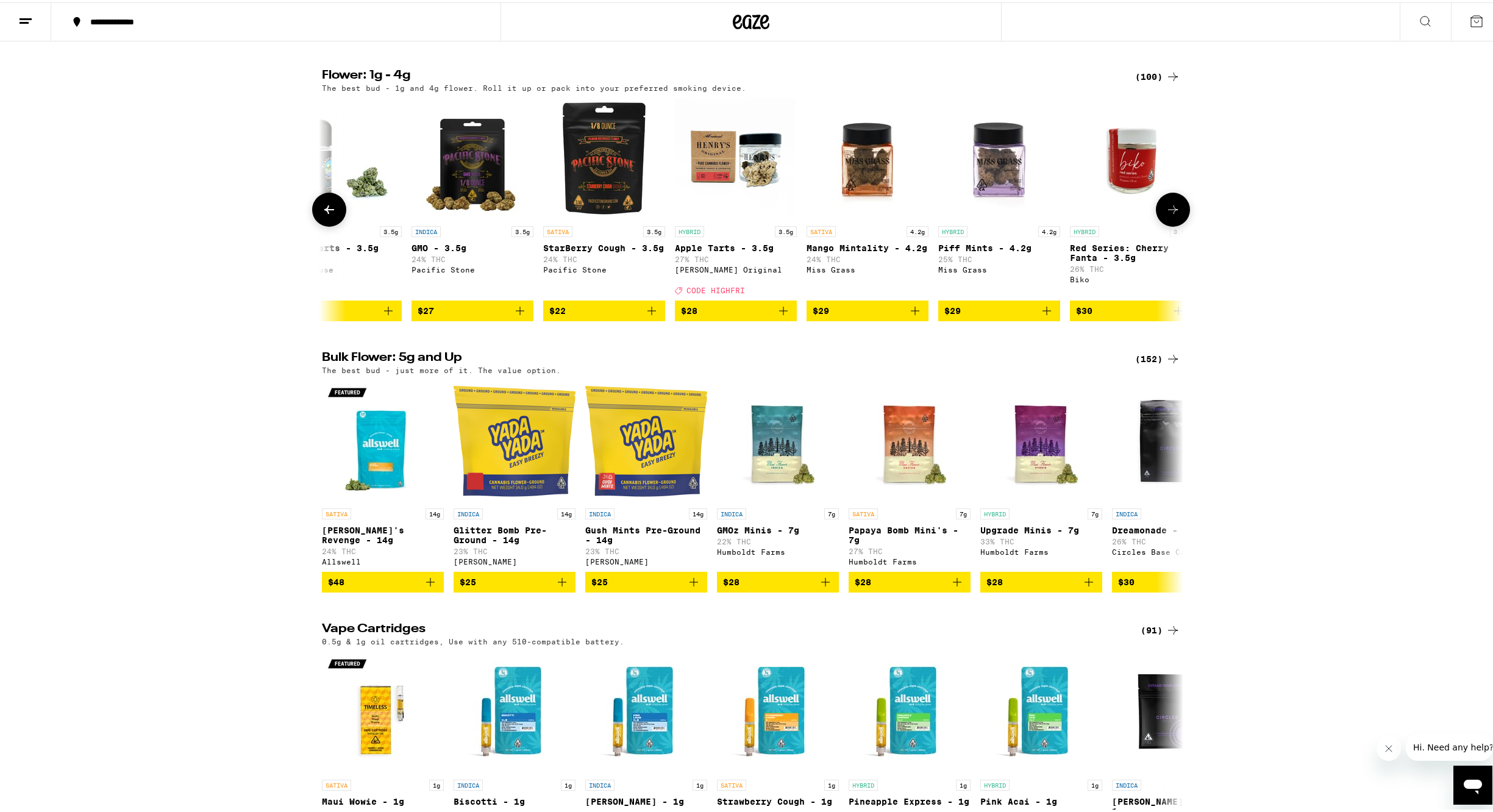
scroll to position [0, 3627]
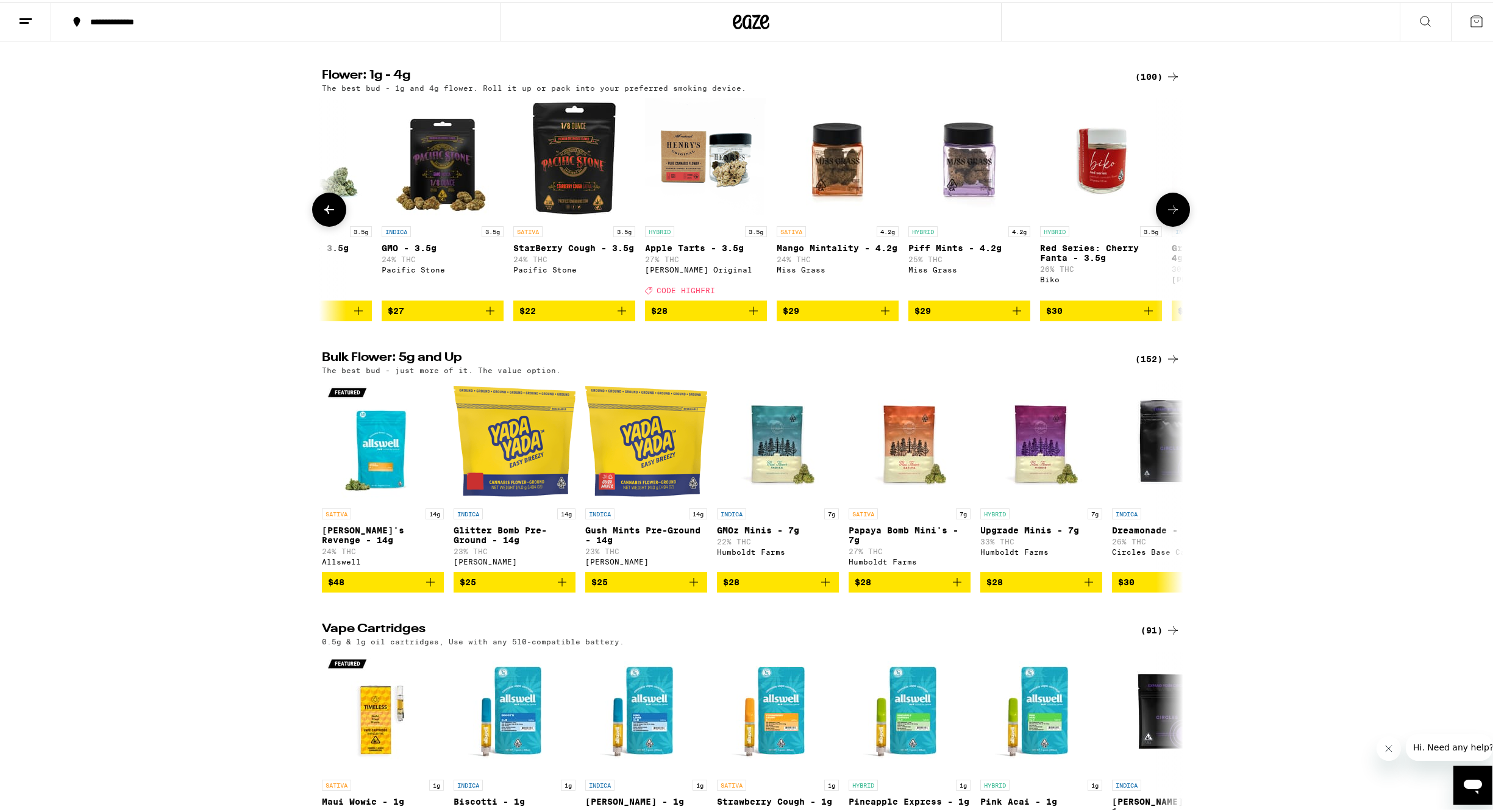
click at [1170, 214] on icon at bounding box center [1173, 207] width 15 height 15
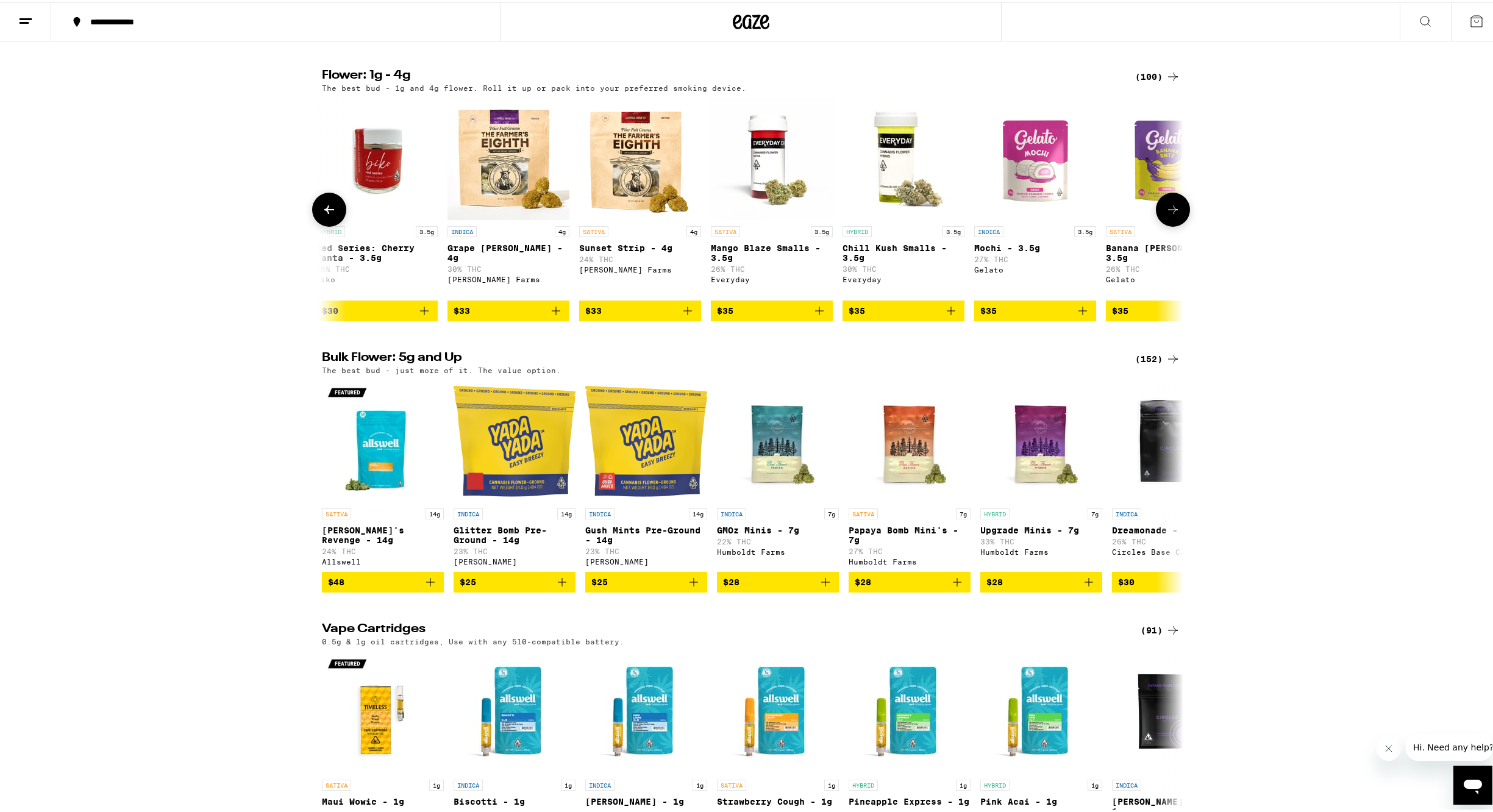
scroll to position [0, 4353]
click at [1171, 214] on icon at bounding box center [1173, 207] width 15 height 15
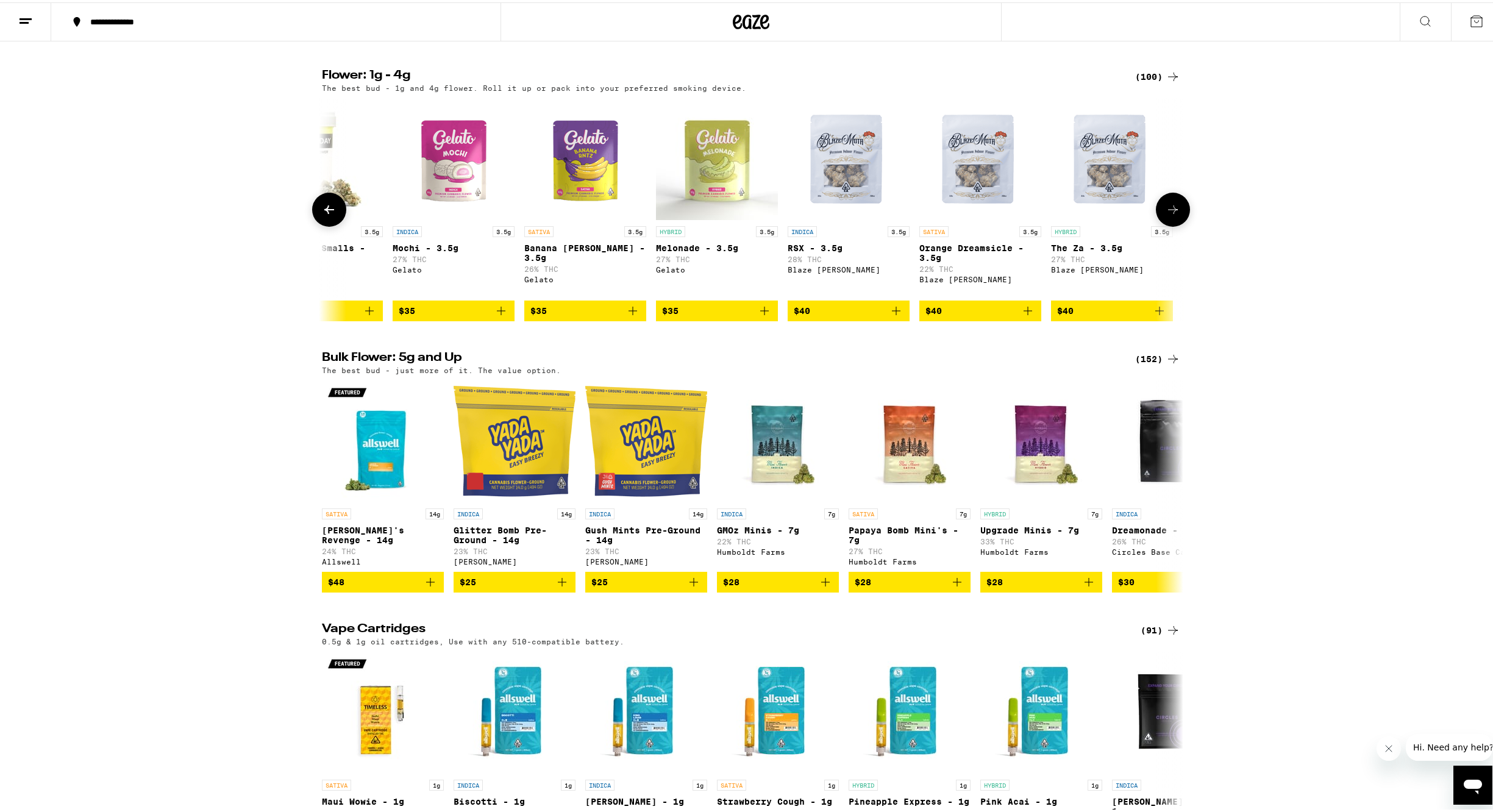
scroll to position [0, 5078]
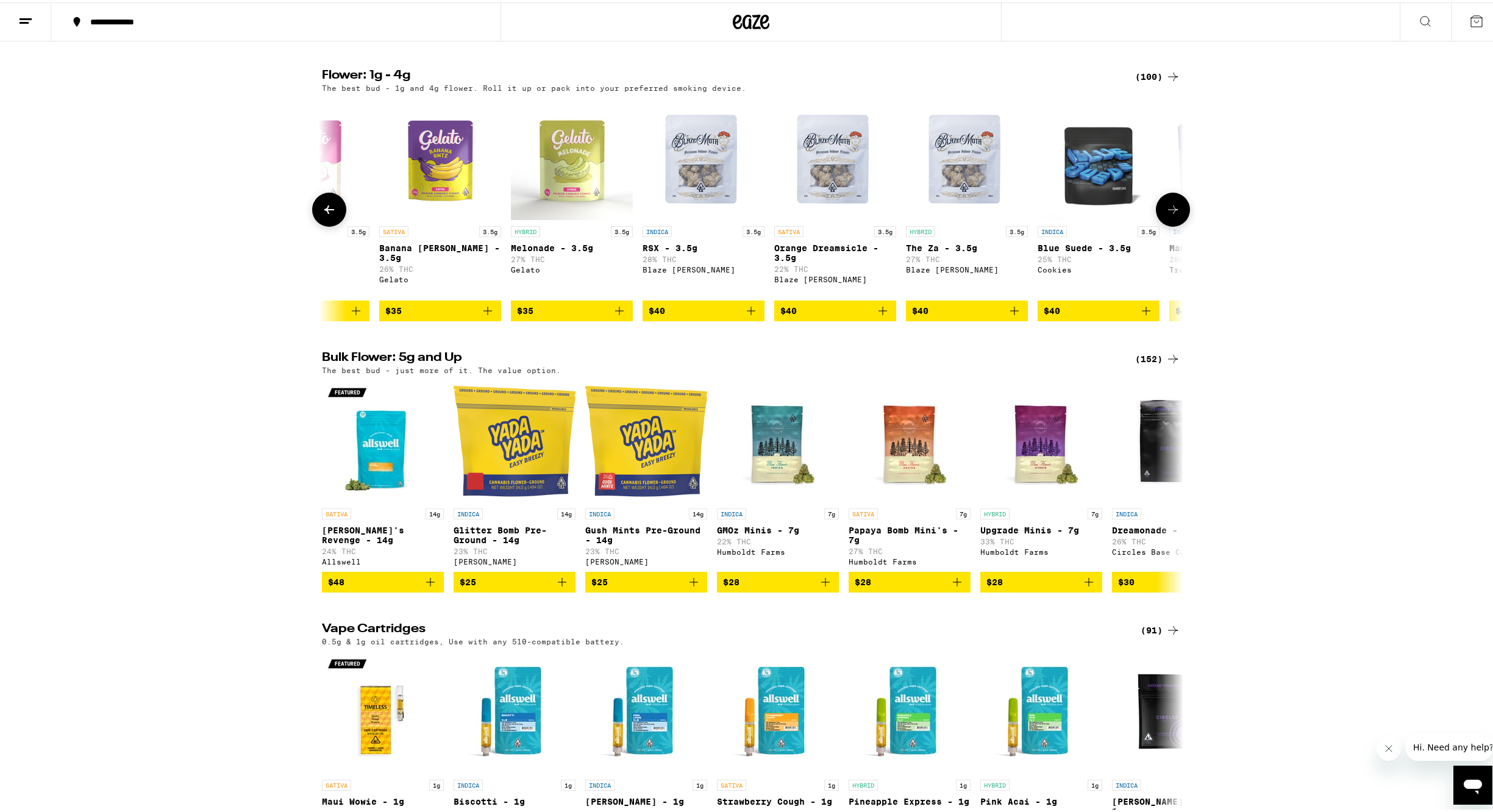
click at [1171, 214] on icon at bounding box center [1173, 207] width 15 height 15
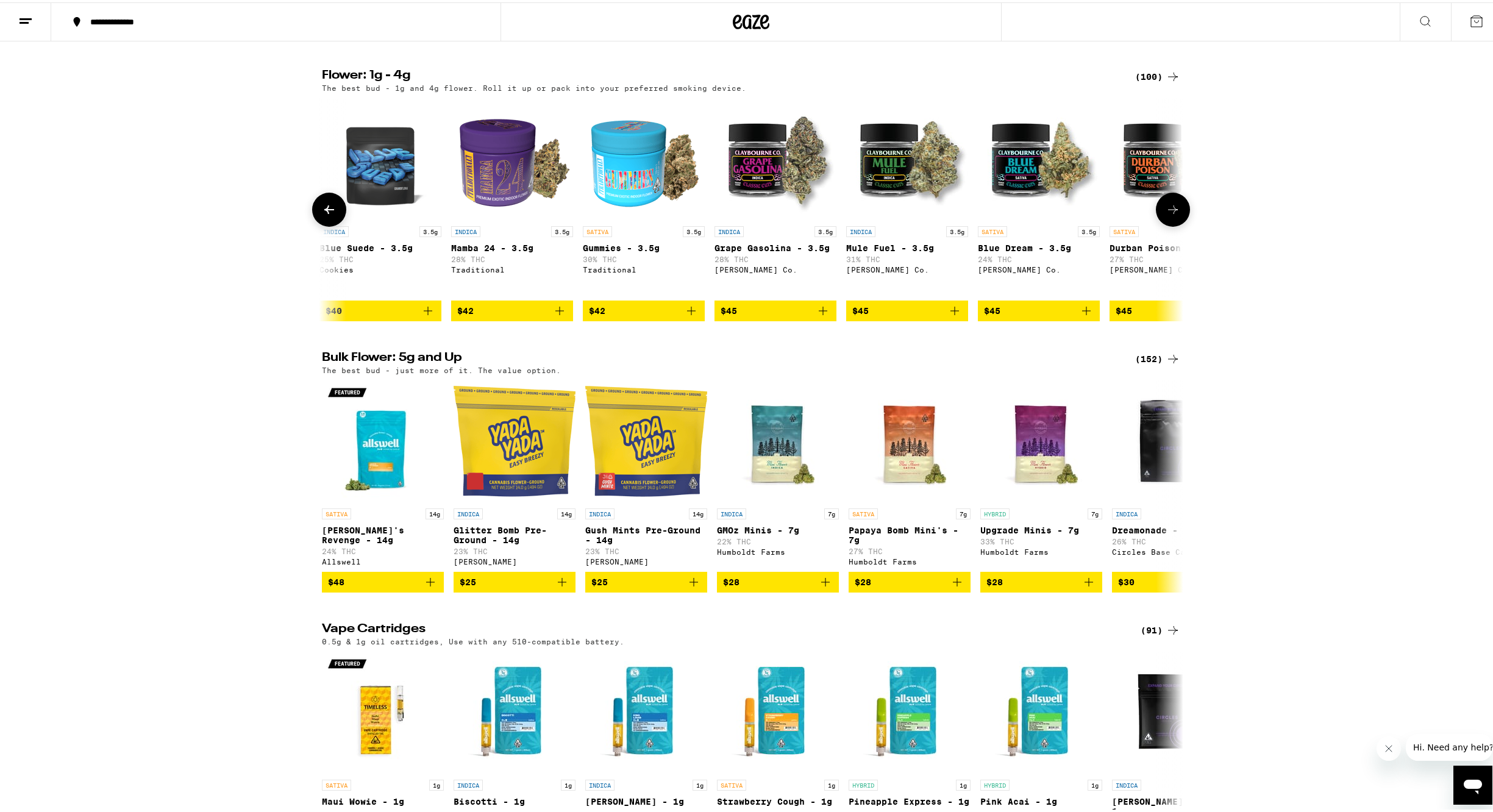
scroll to position [0, 5803]
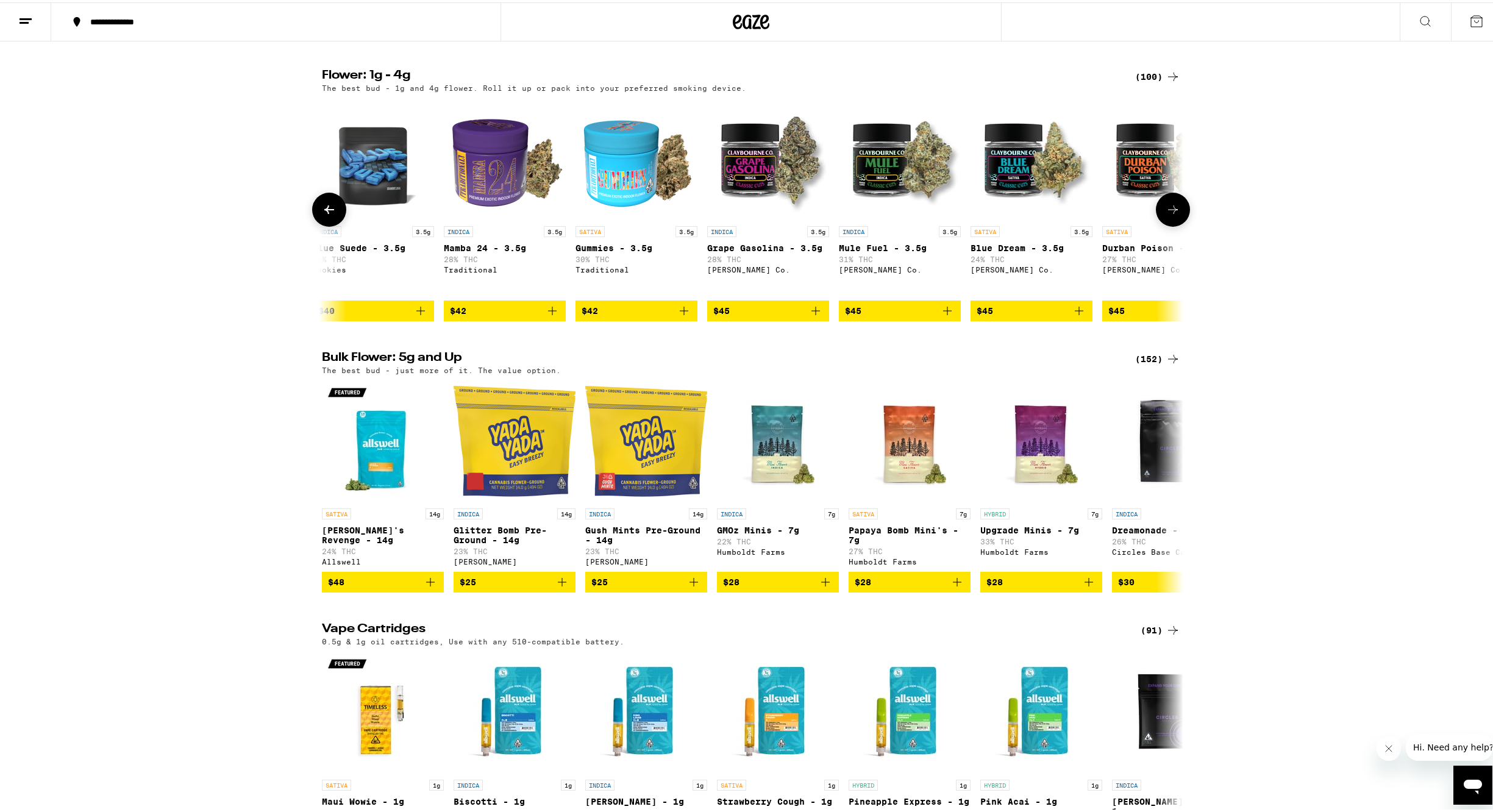
click at [1171, 214] on icon at bounding box center [1173, 207] width 15 height 15
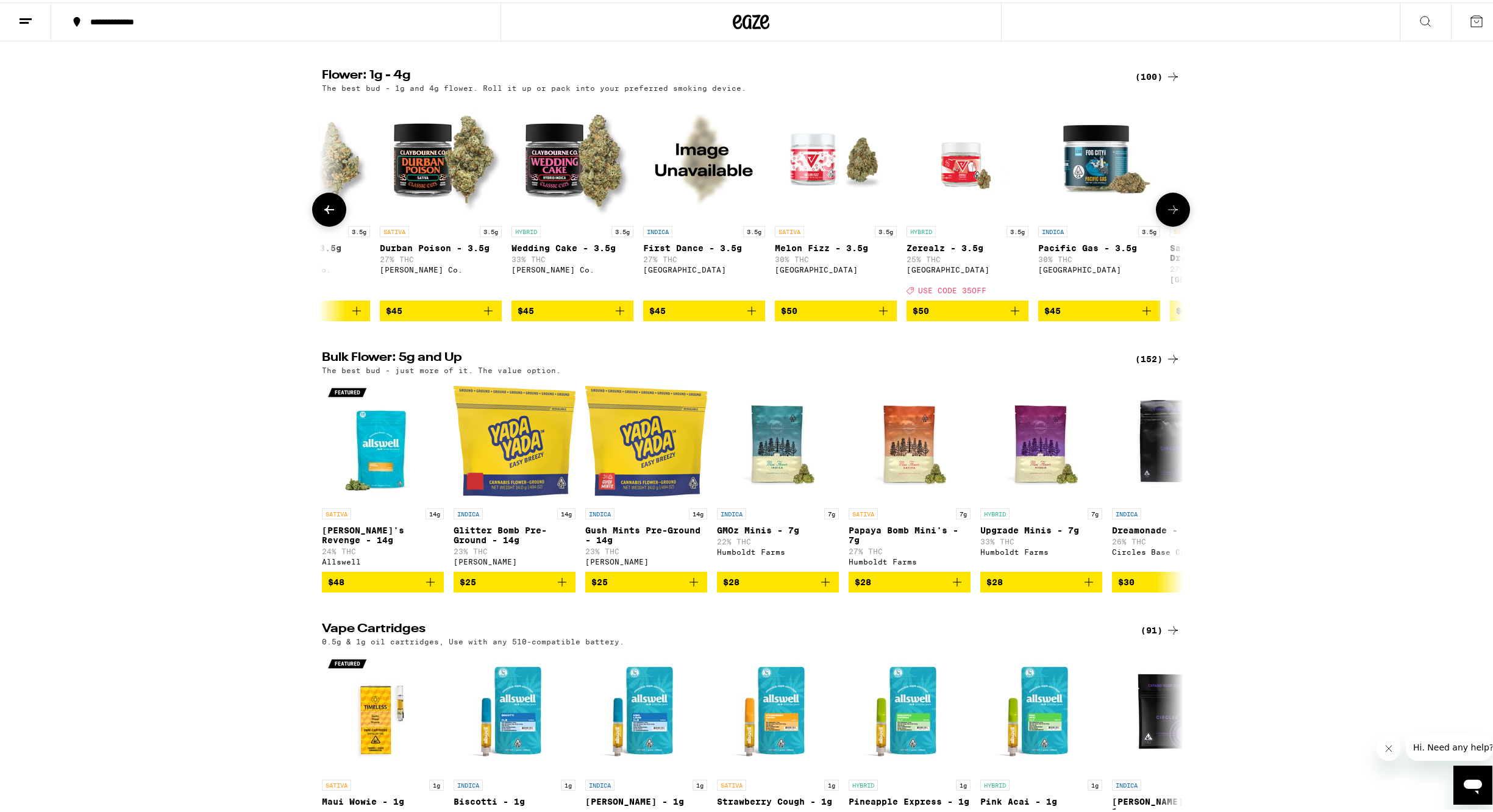
scroll to position [0, 6529]
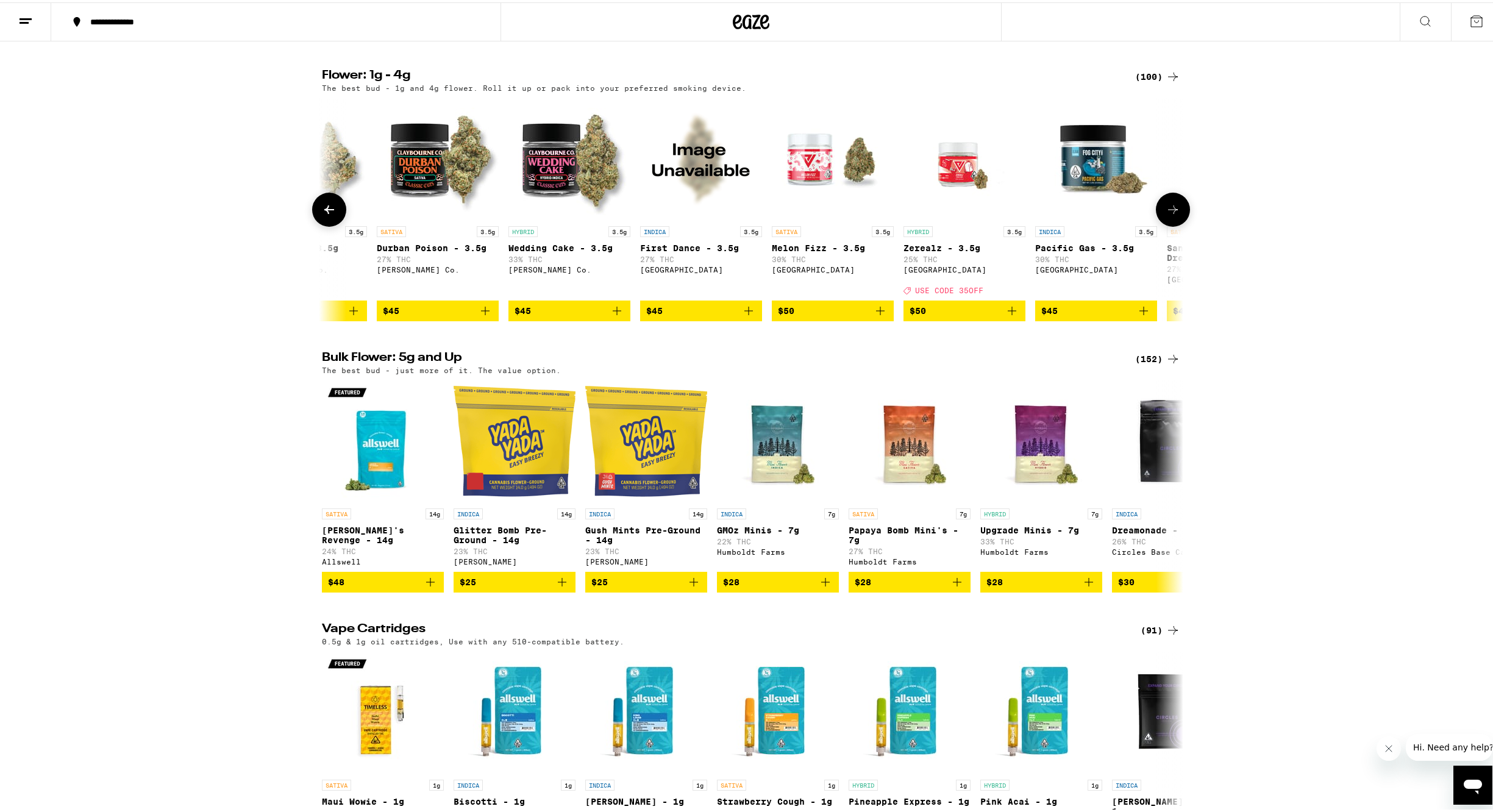
click at [1171, 214] on icon at bounding box center [1173, 207] width 15 height 15
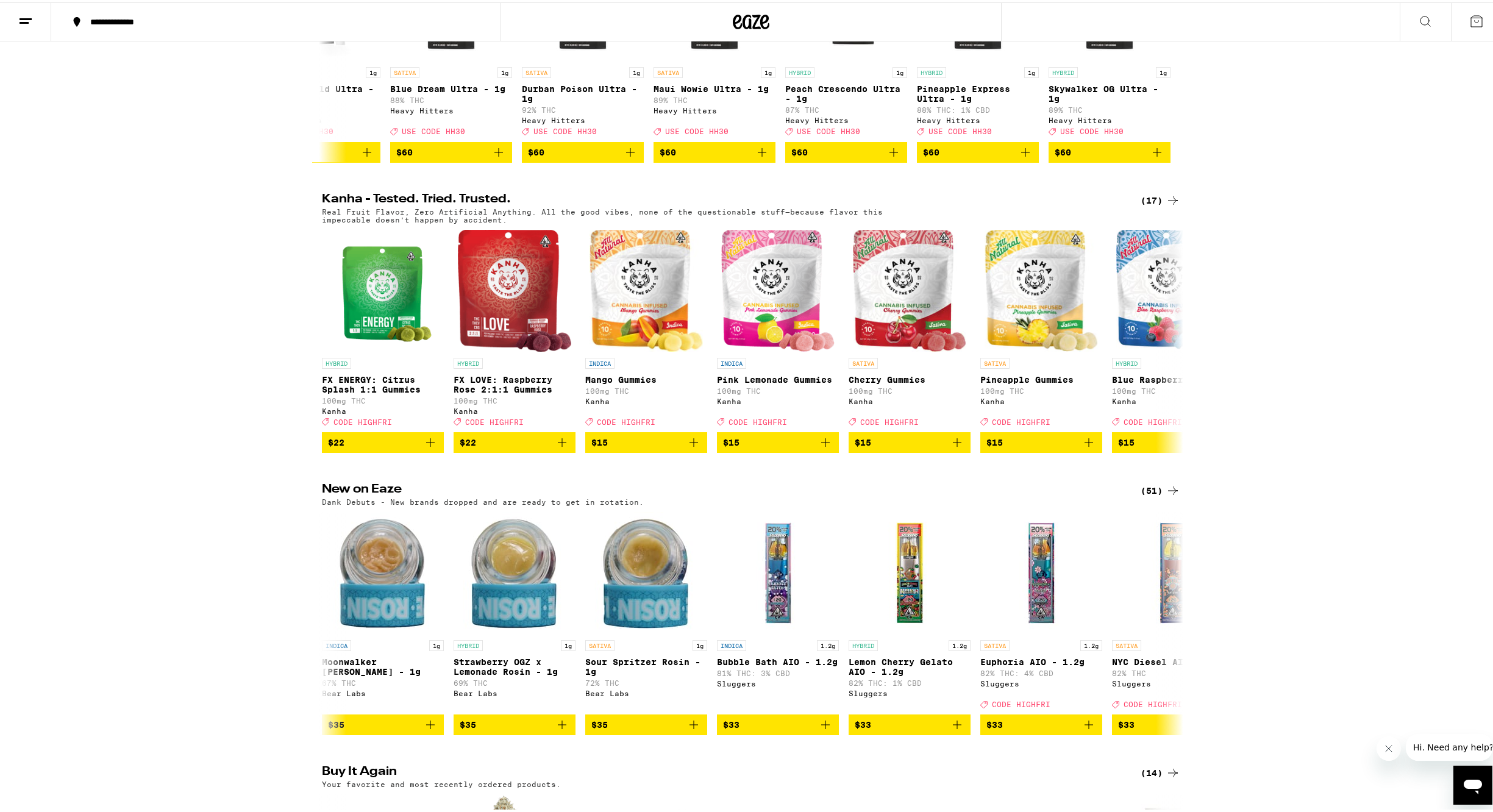
scroll to position [0, 0]
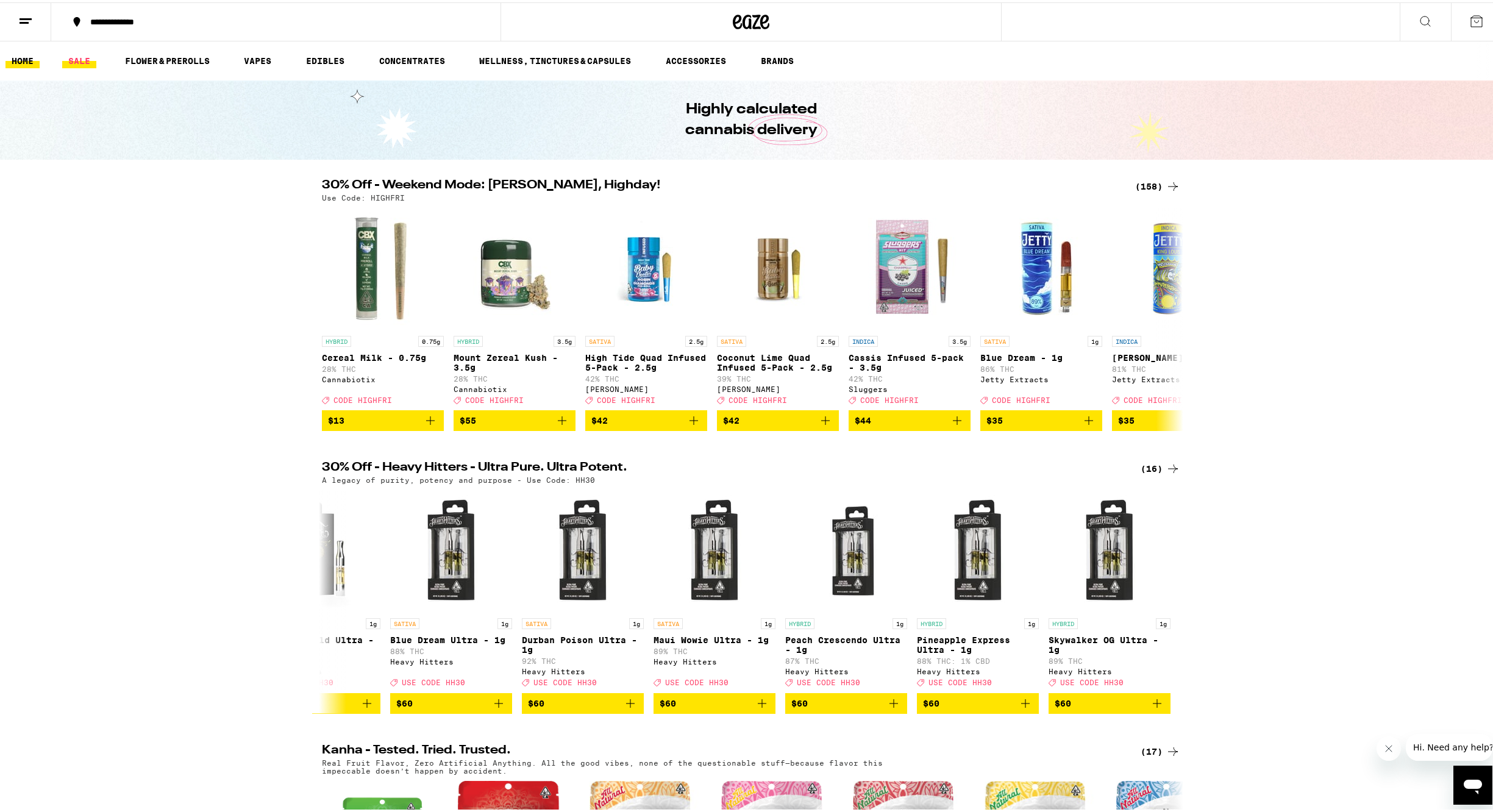
click at [73, 58] on link "SALE" at bounding box center [79, 58] width 34 height 15
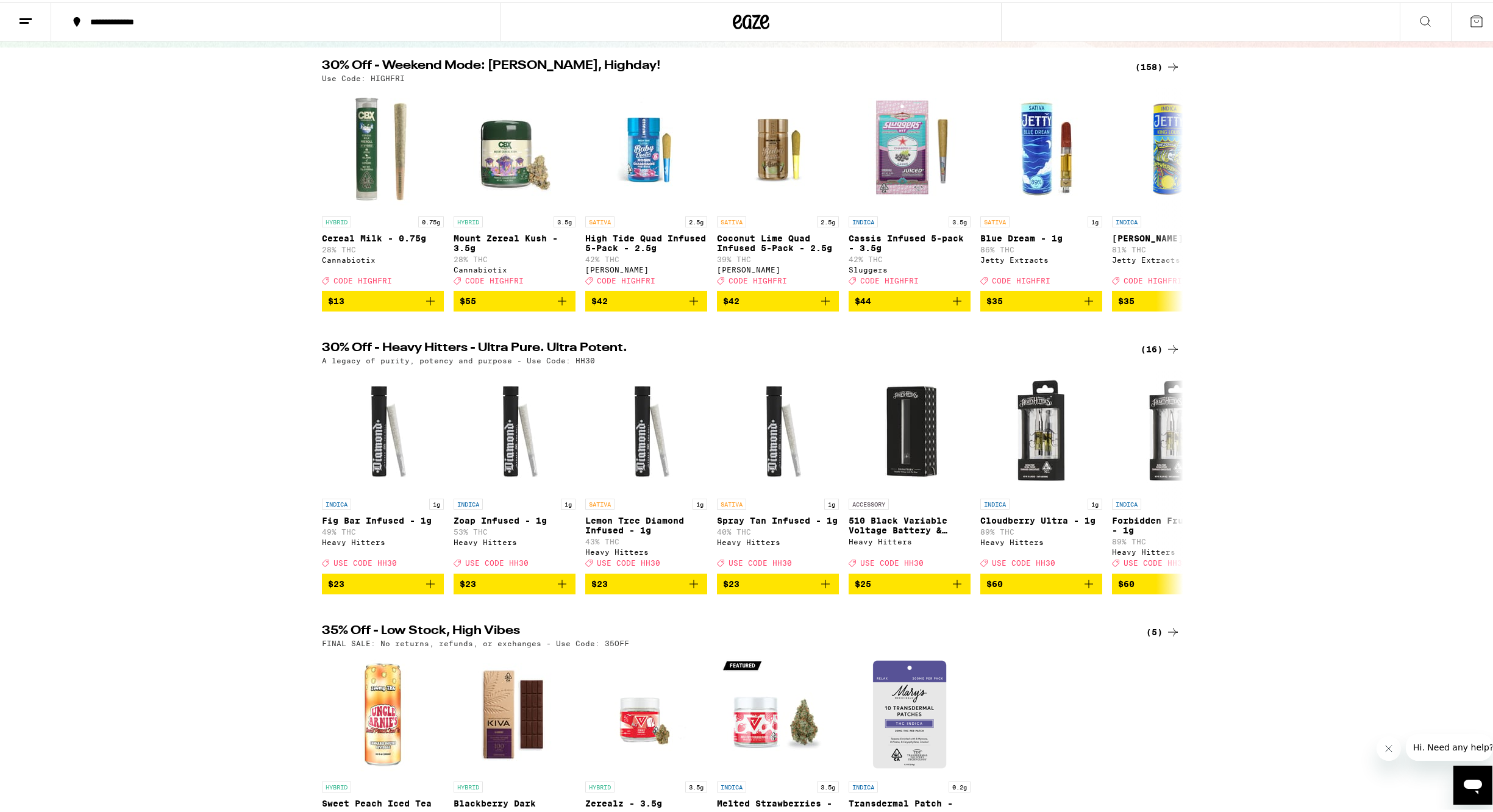
scroll to position [111, 0]
